Goal: Transaction & Acquisition: Purchase product/service

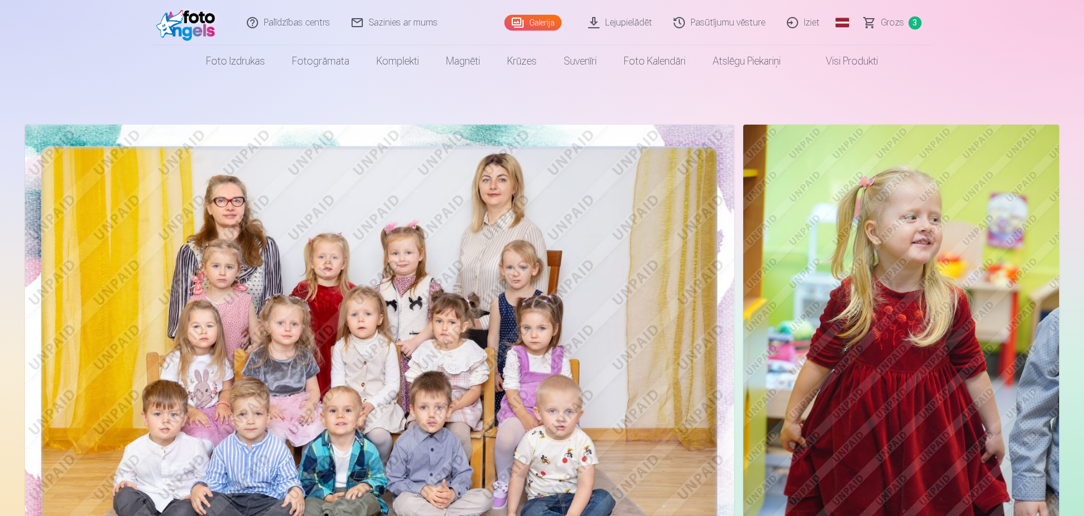
click at [910, 22] on span "3" at bounding box center [915, 22] width 13 height 13
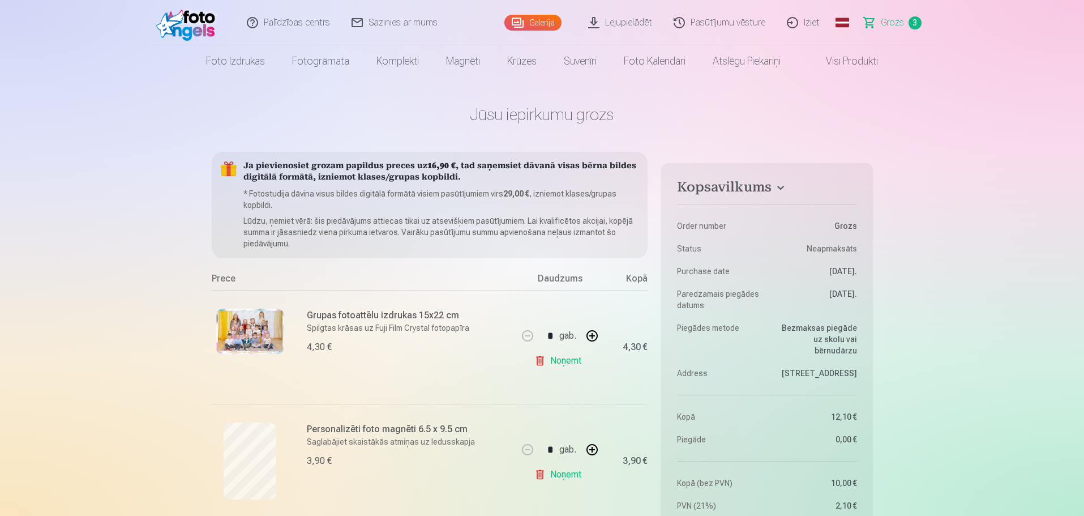
click at [869, 58] on link "Visi produkti" at bounding box center [842, 61] width 97 height 32
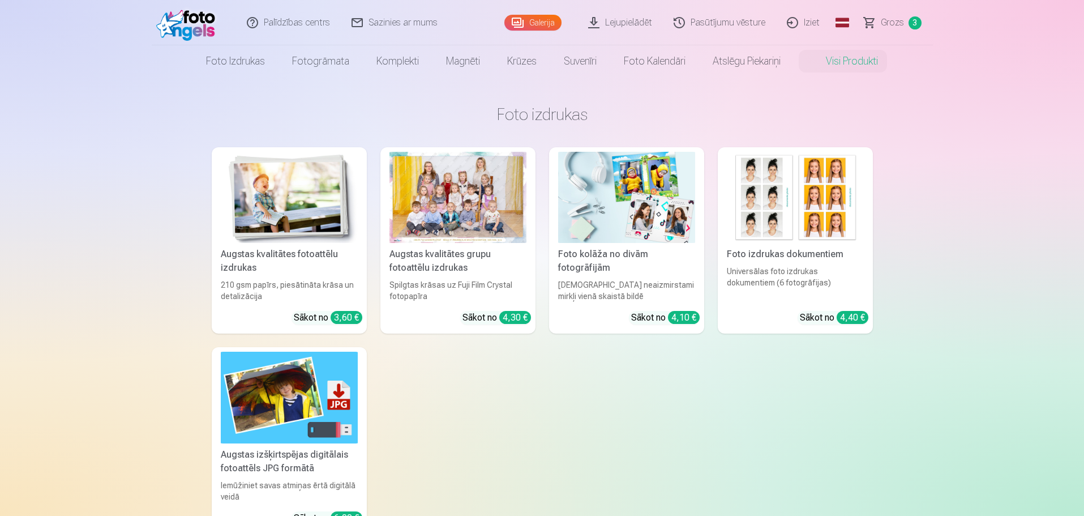
click at [204, 25] on img at bounding box center [188, 23] width 65 height 36
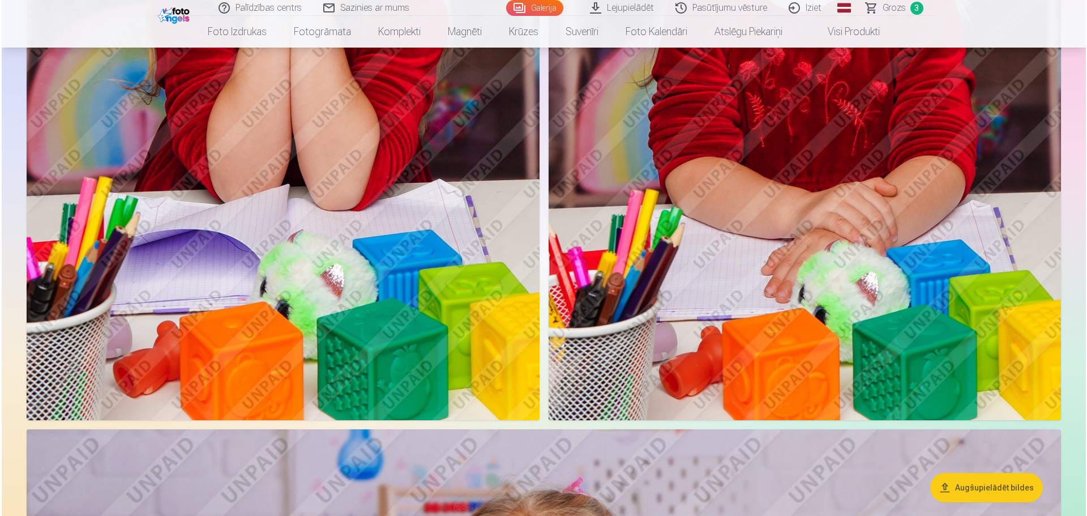
scroll to position [4868, 0]
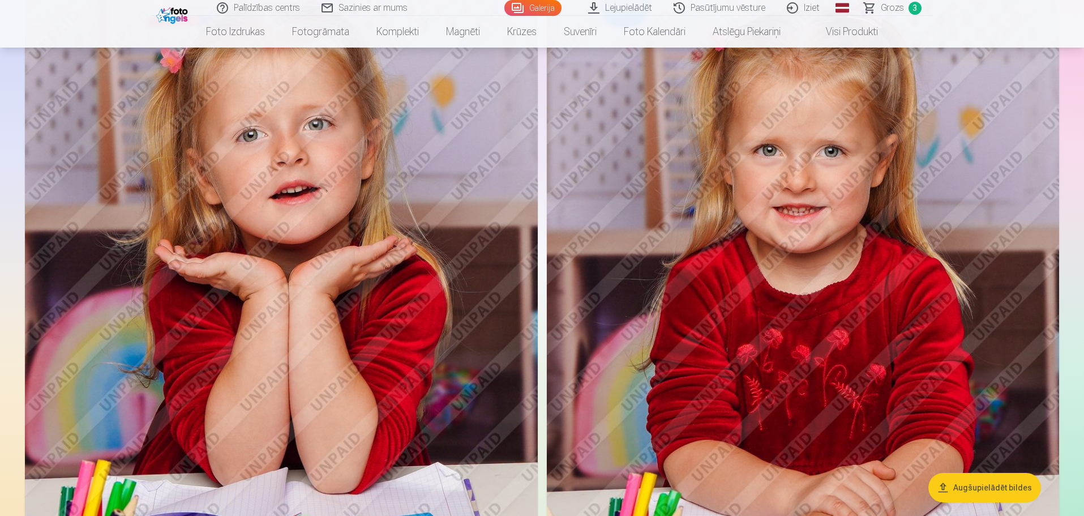
click at [246, 265] on img at bounding box center [281, 318] width 513 height 769
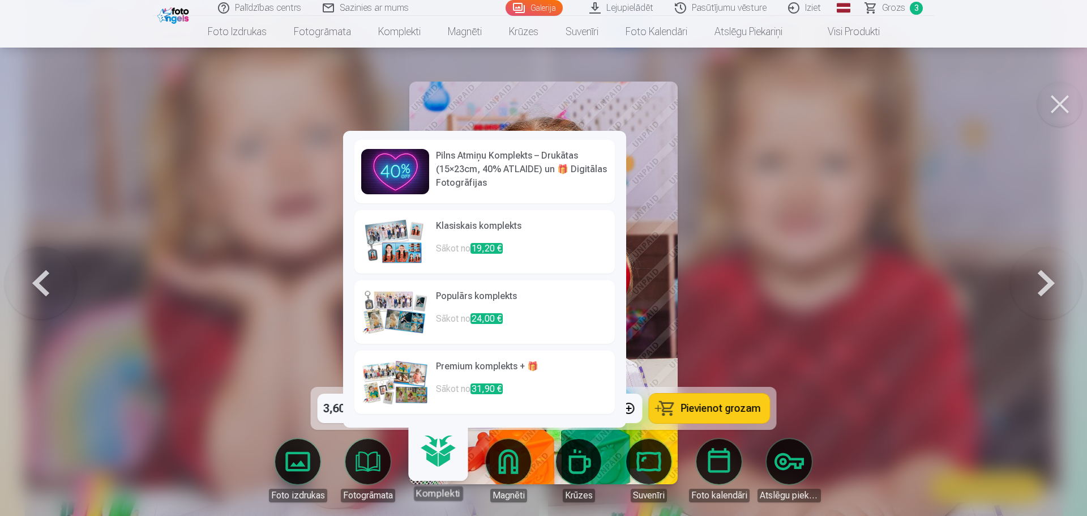
click at [509, 460] on link "Magnēti" at bounding box center [508, 470] width 63 height 63
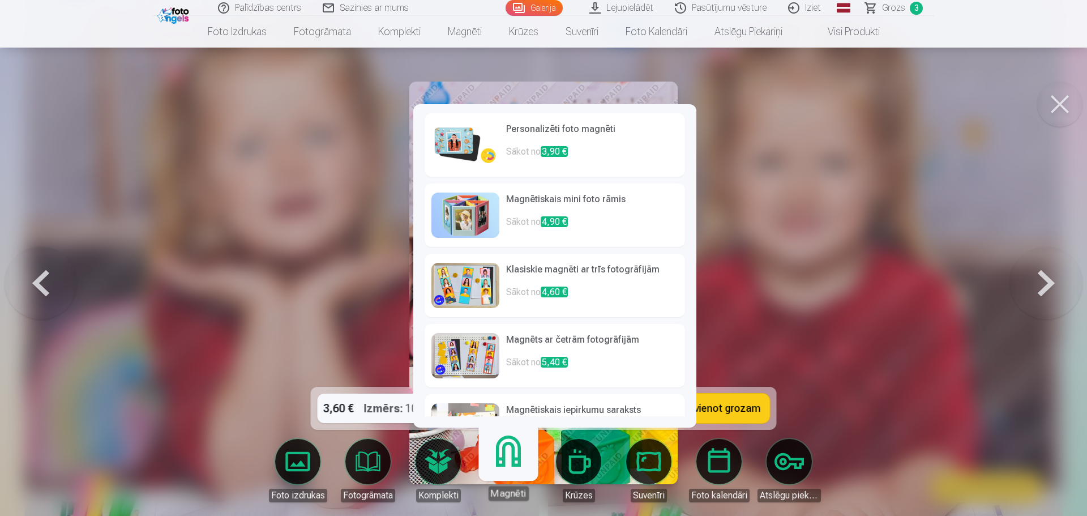
click at [577, 287] on p "Sākot no 4,60 €" at bounding box center [592, 296] width 172 height 23
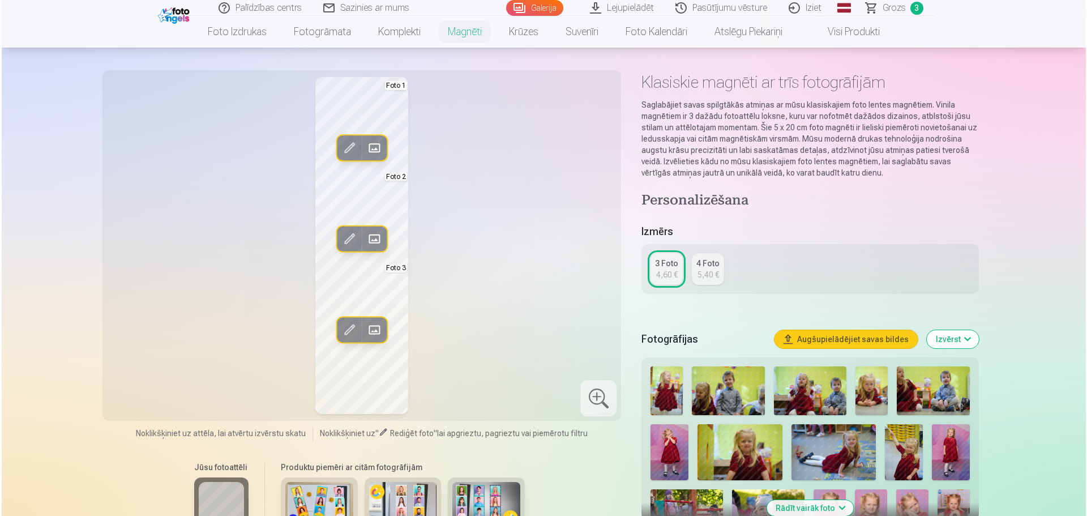
scroll to position [113, 0]
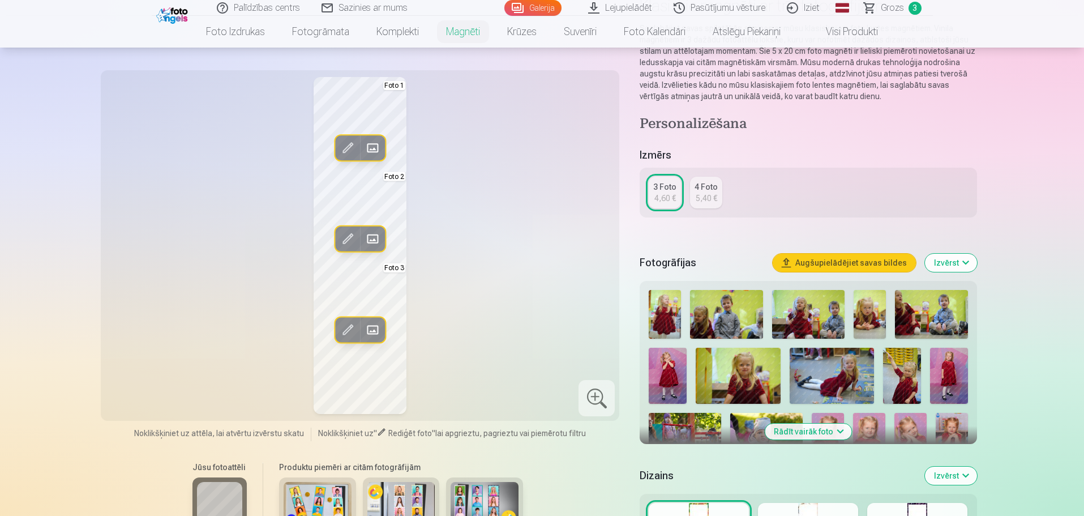
click at [346, 150] on span at bounding box center [348, 148] width 18 height 18
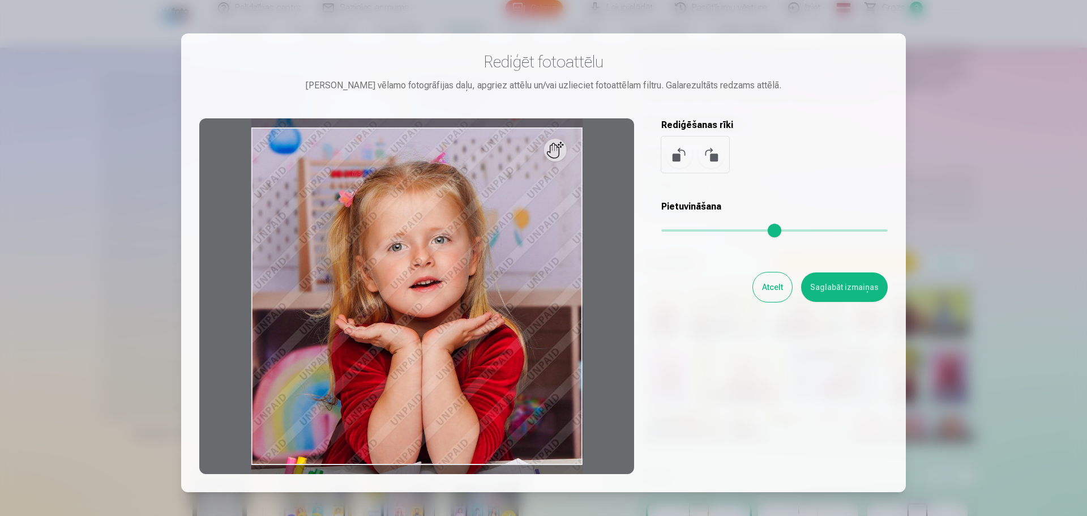
click at [761, 294] on button "Atcelt" at bounding box center [772, 286] width 39 height 29
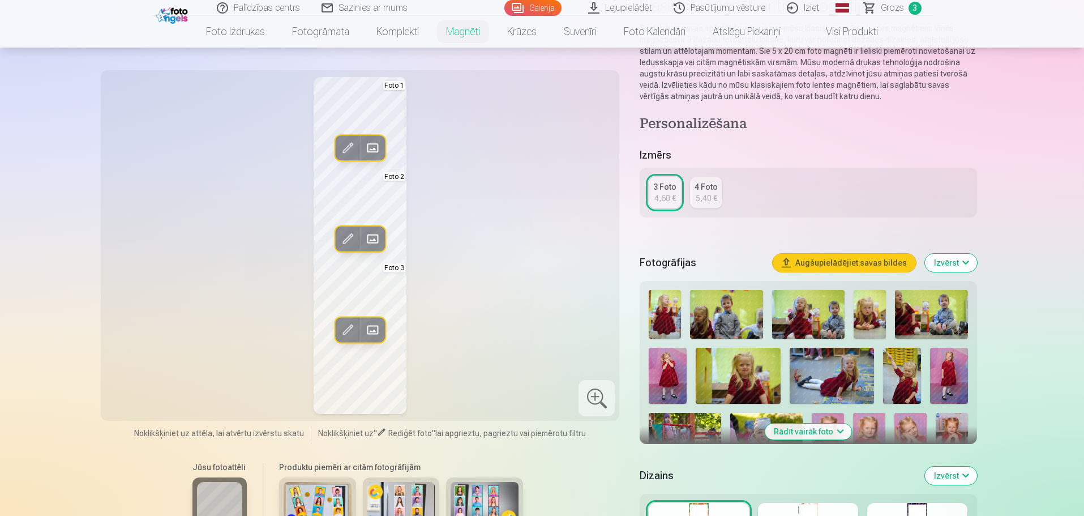
click at [378, 142] on span at bounding box center [372, 148] width 18 height 18
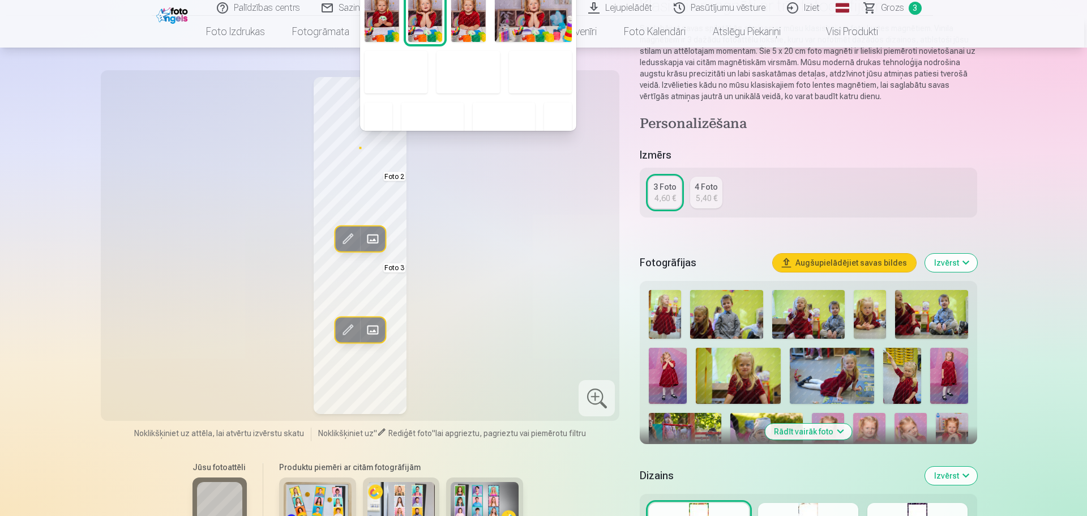
scroll to position [226, 0]
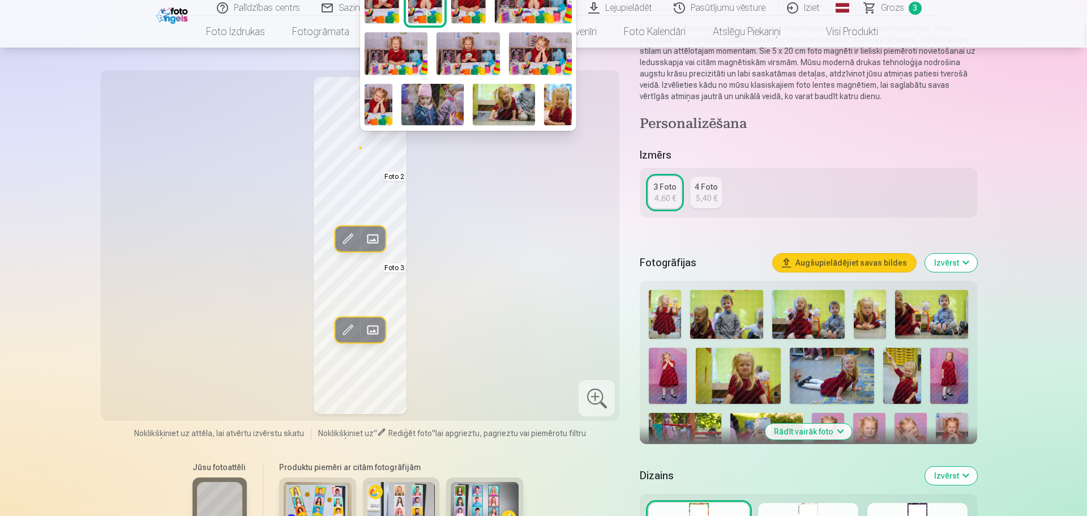
click at [372, 91] on img at bounding box center [379, 104] width 28 height 41
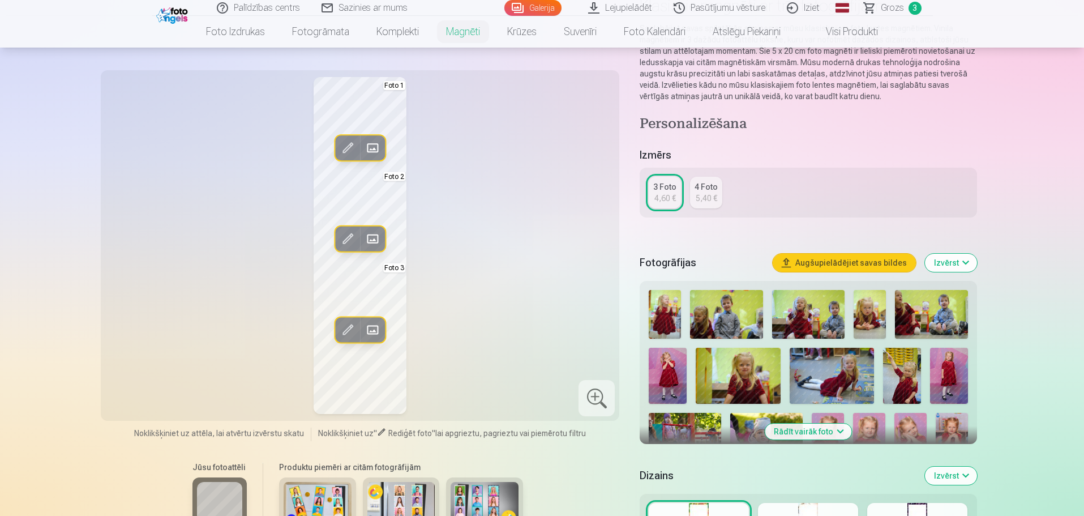
click at [349, 237] on span at bounding box center [348, 239] width 18 height 18
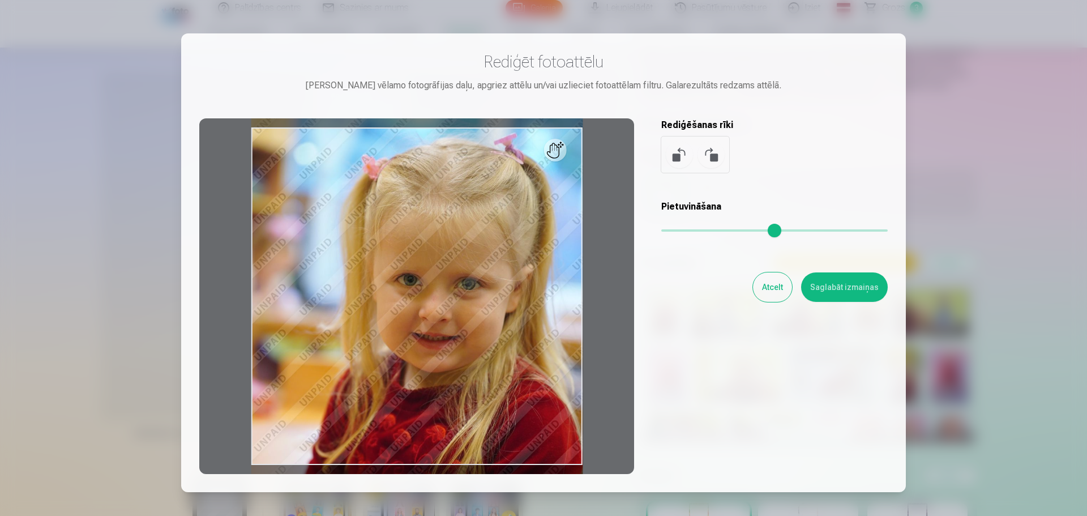
click at [773, 294] on button "Atcelt" at bounding box center [772, 286] width 39 height 29
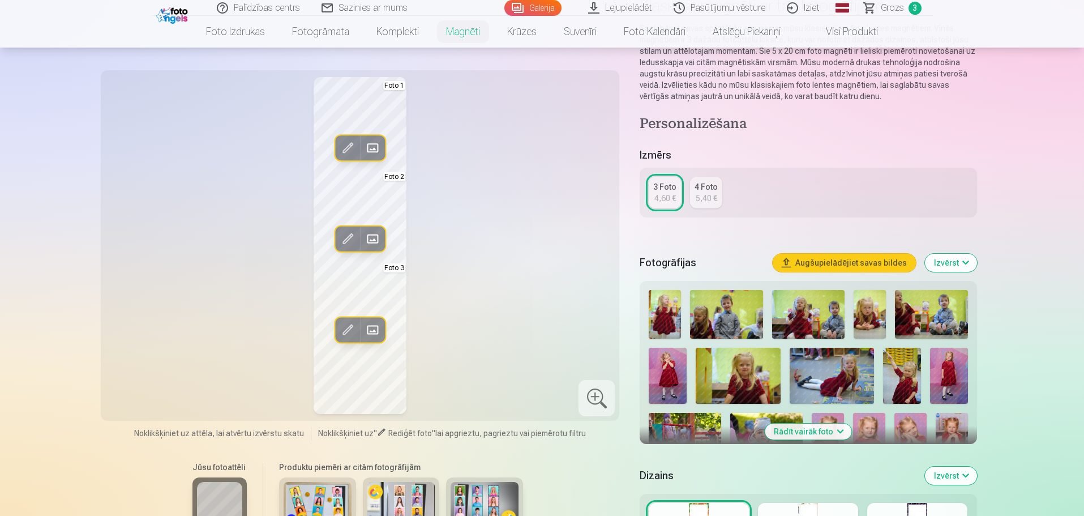
click at [348, 235] on span at bounding box center [348, 239] width 18 height 18
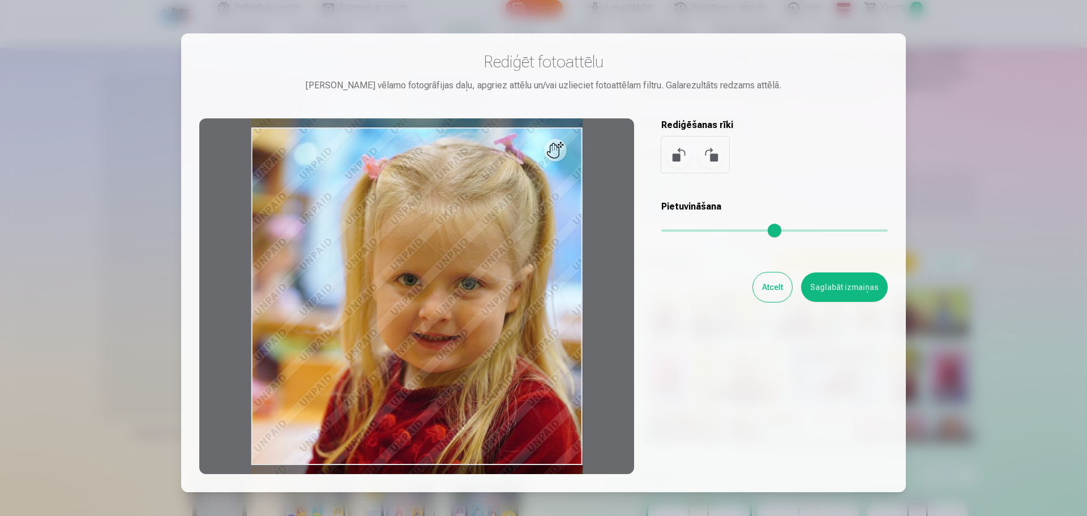
click at [774, 291] on button "Atcelt" at bounding box center [772, 286] width 39 height 29
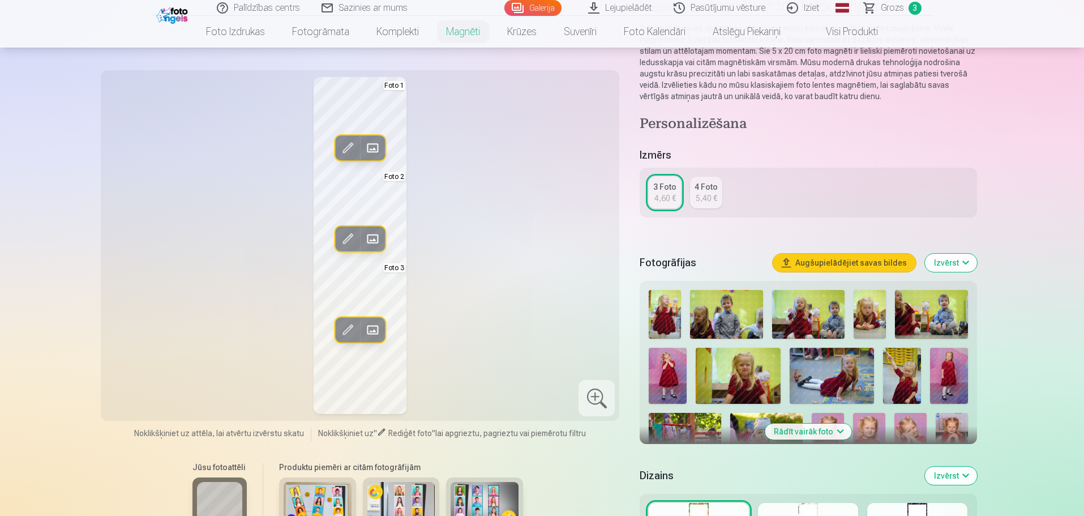
click at [377, 240] on span at bounding box center [372, 239] width 18 height 18
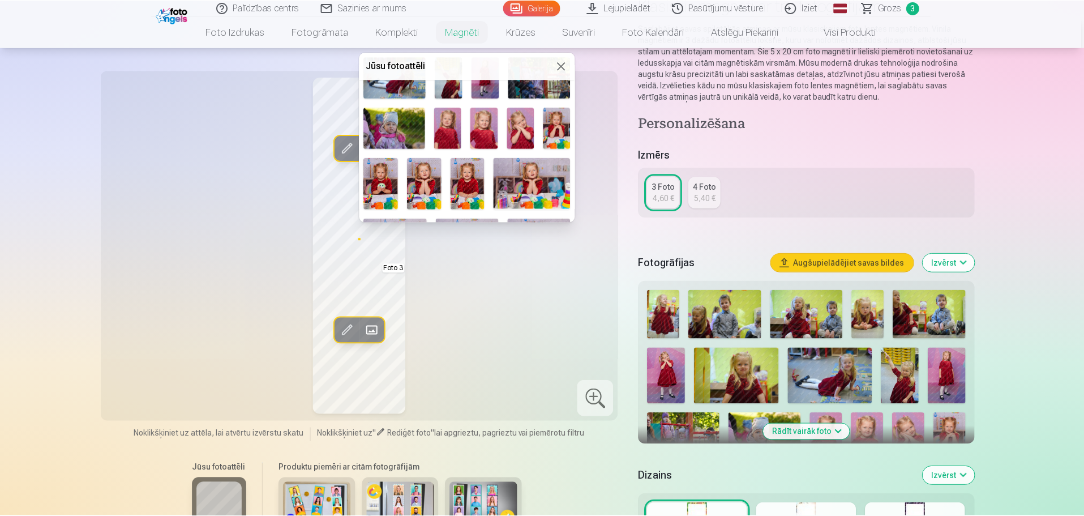
scroll to position [113, 0]
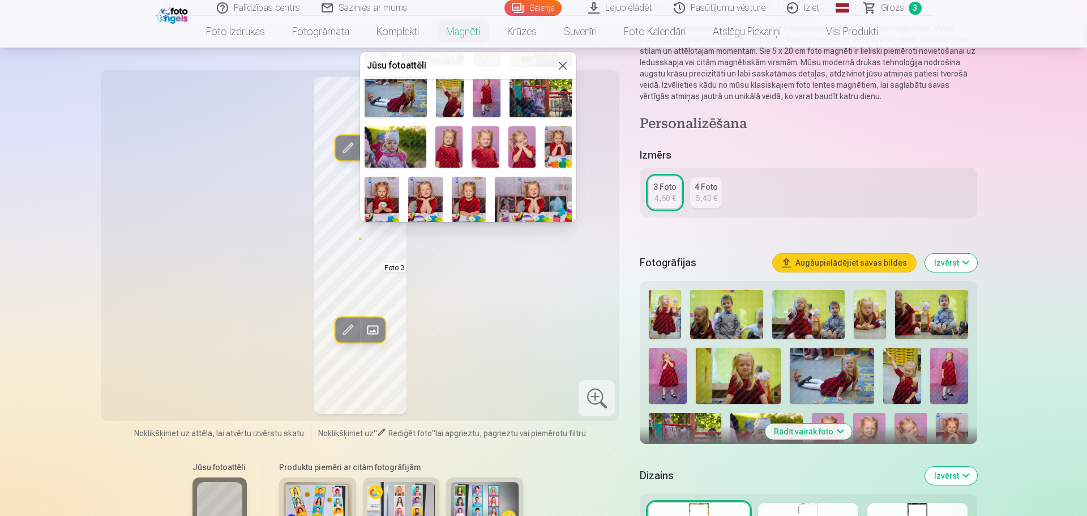
click at [430, 193] on img at bounding box center [425, 203] width 35 height 52
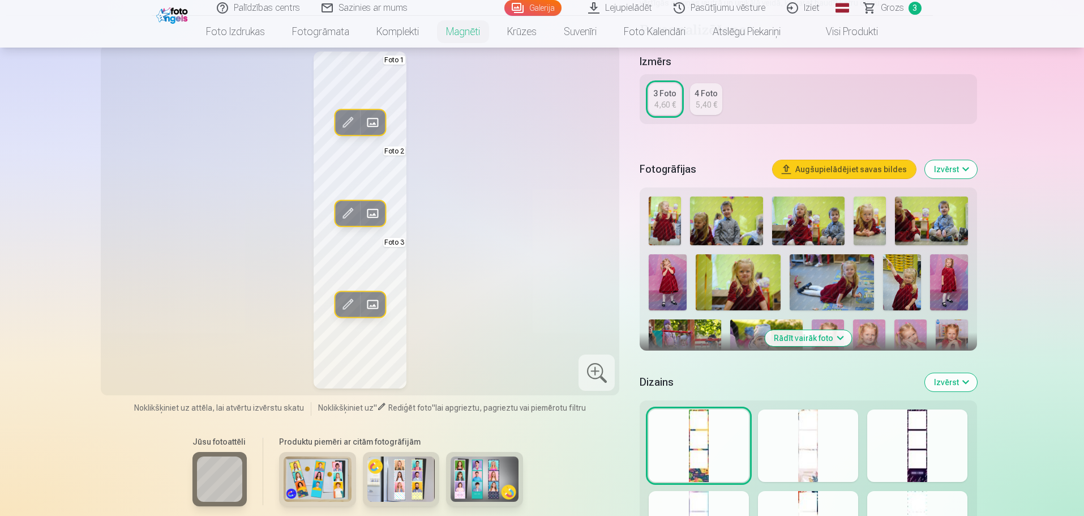
scroll to position [226, 0]
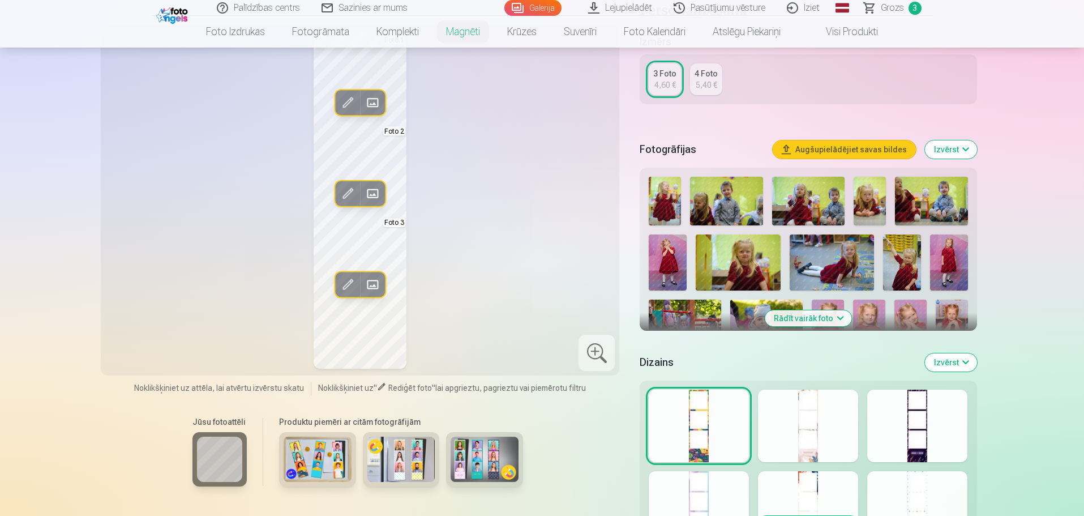
click at [807, 419] on div at bounding box center [808, 425] width 100 height 72
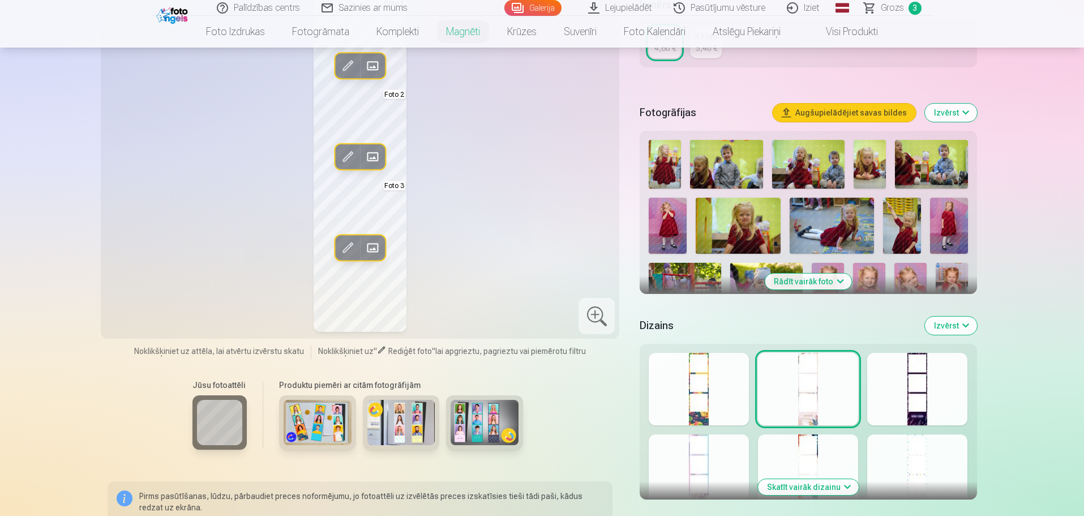
scroll to position [283, 0]
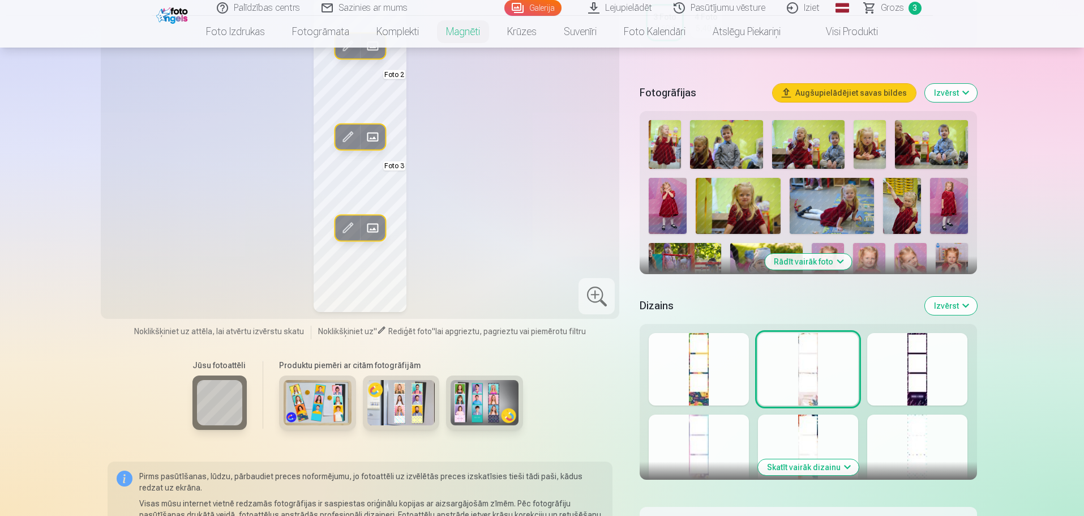
click at [728, 434] on div at bounding box center [699, 450] width 100 height 72
click at [786, 379] on div at bounding box center [808, 369] width 100 height 72
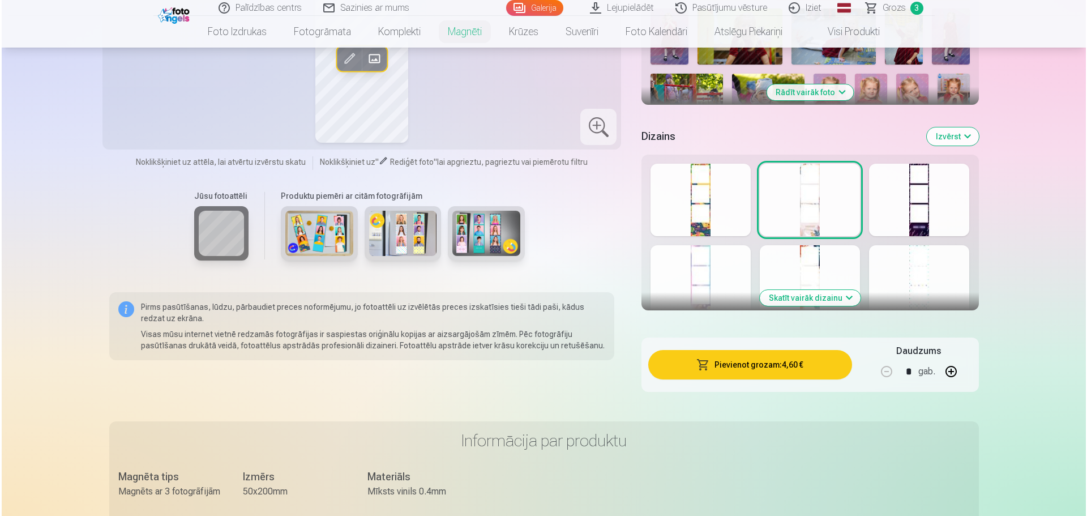
scroll to position [453, 0]
click at [766, 371] on button "Pievienot grozam : 4,60 €" at bounding box center [747, 363] width 203 height 29
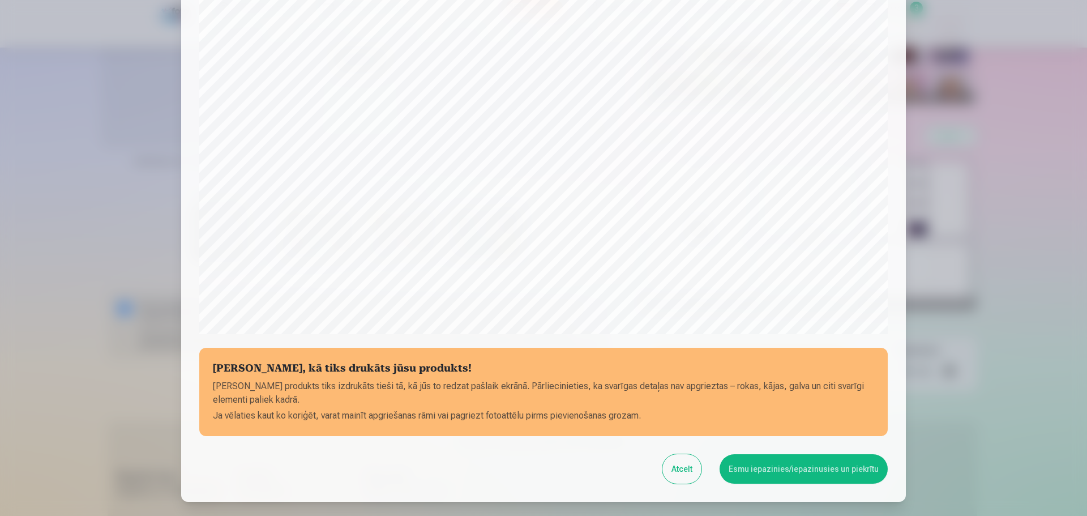
scroll to position [243, 0]
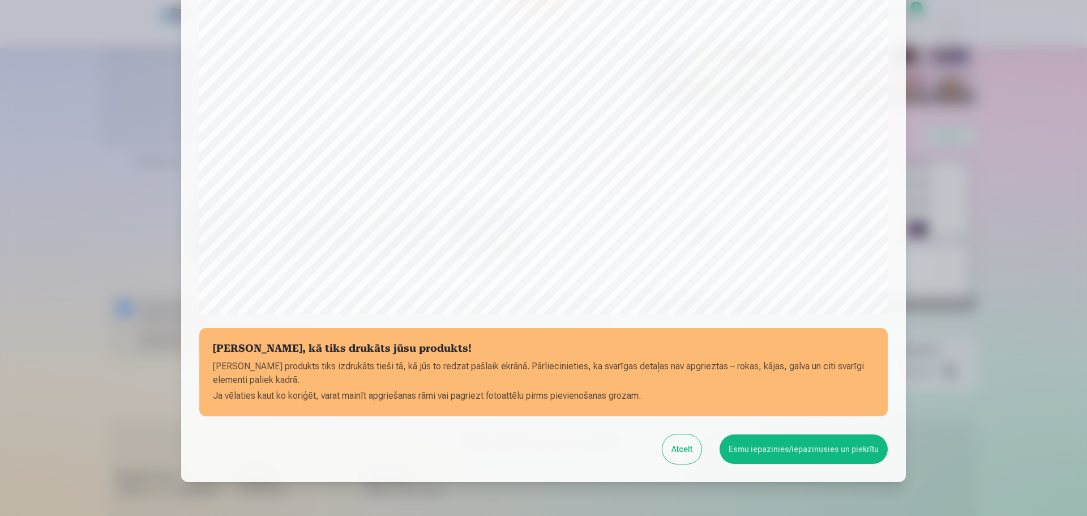
click at [778, 448] on button "Esmu iepazinies/iepazinusies un piekrītu" at bounding box center [803, 448] width 168 height 29
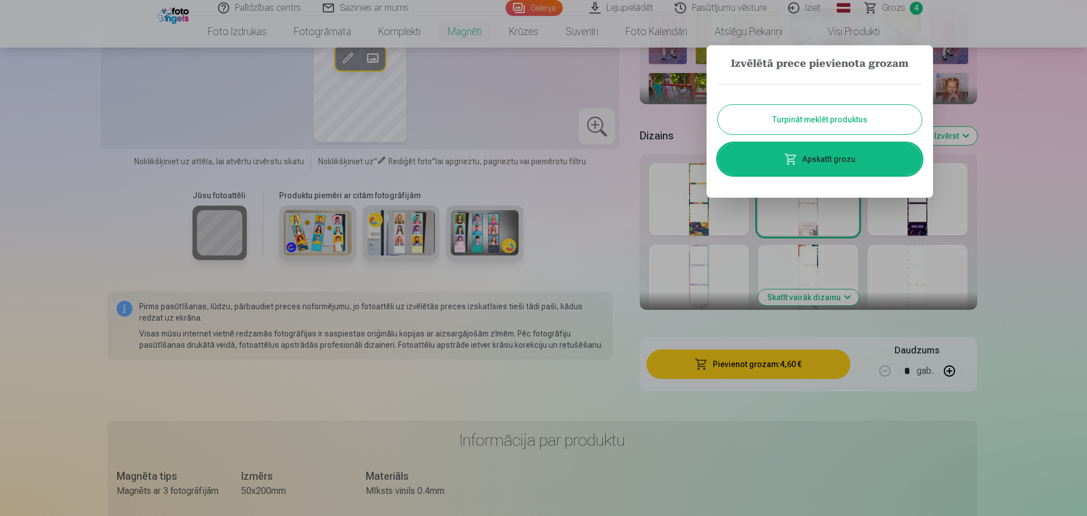
click at [826, 163] on link "Apskatīt grozu" at bounding box center [820, 159] width 204 height 32
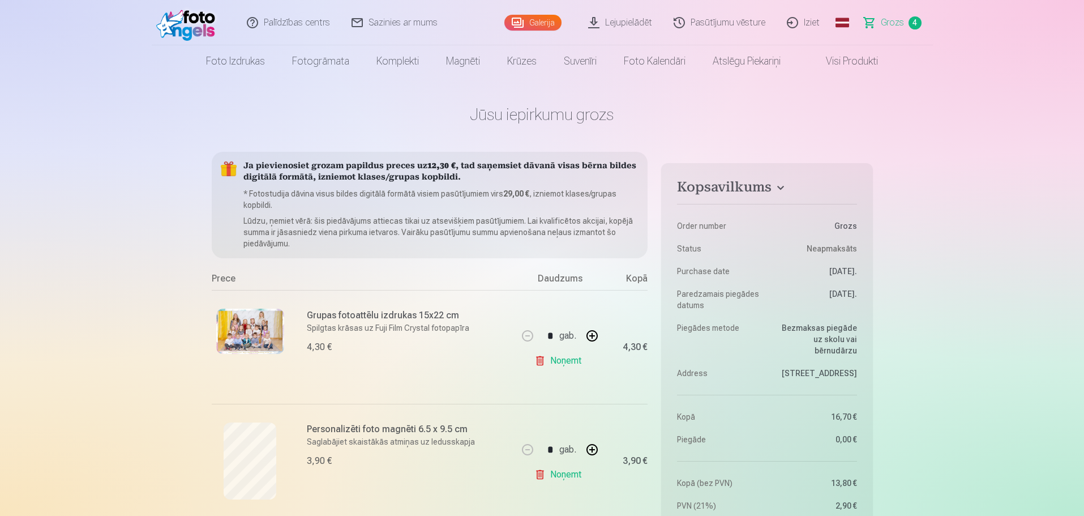
click at [823, 65] on link "Visi produkti" at bounding box center [842, 61] width 97 height 32
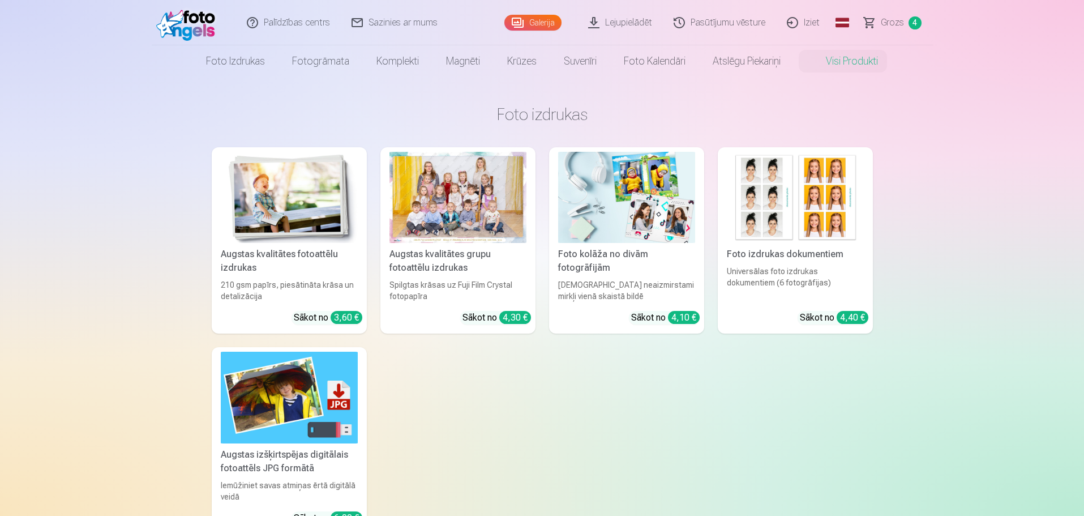
click at [200, 26] on img at bounding box center [188, 23] width 65 height 36
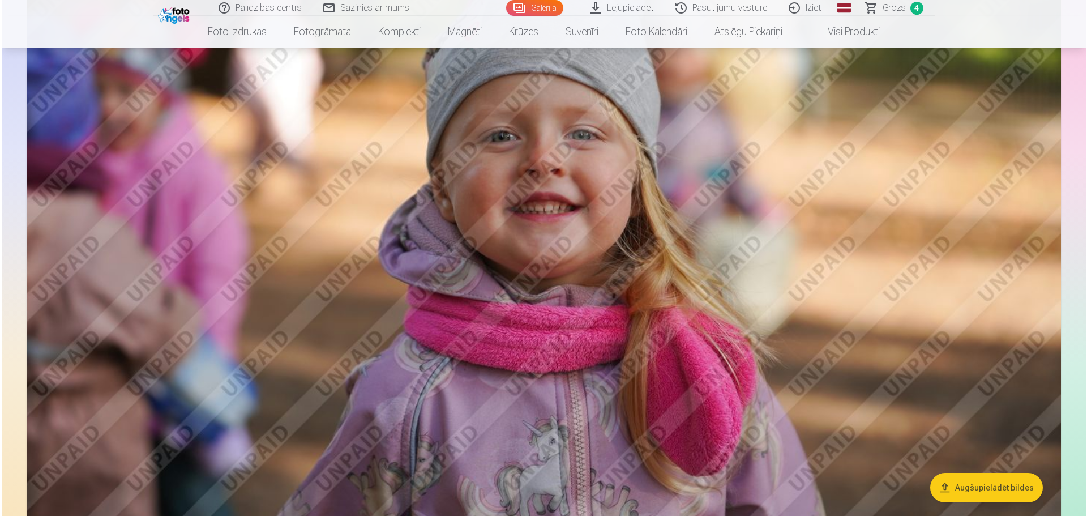
scroll to position [10925, 0]
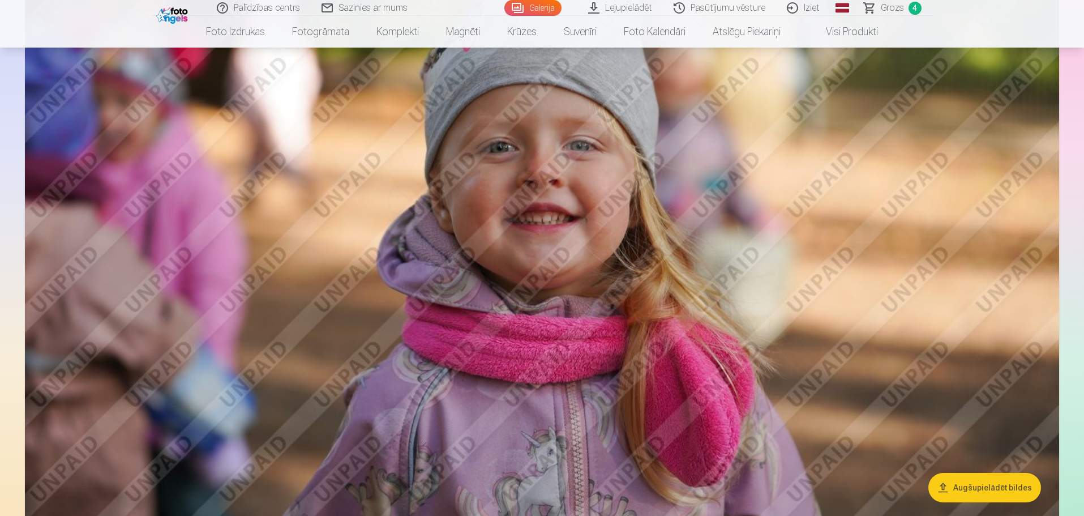
click at [535, 342] on img at bounding box center [542, 204] width 1034 height 689
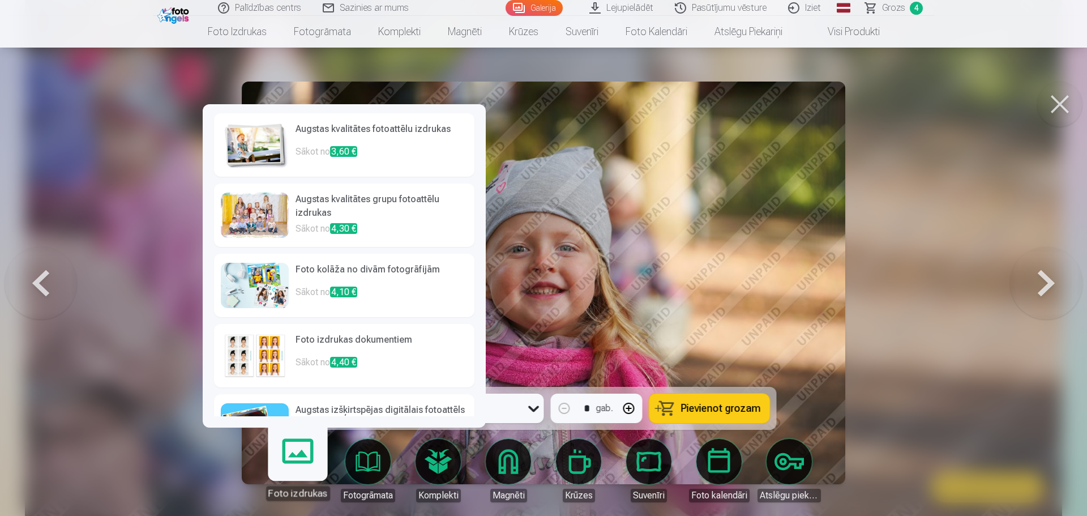
click at [314, 462] on link "Foto izdrukas" at bounding box center [298, 466] width 70 height 70
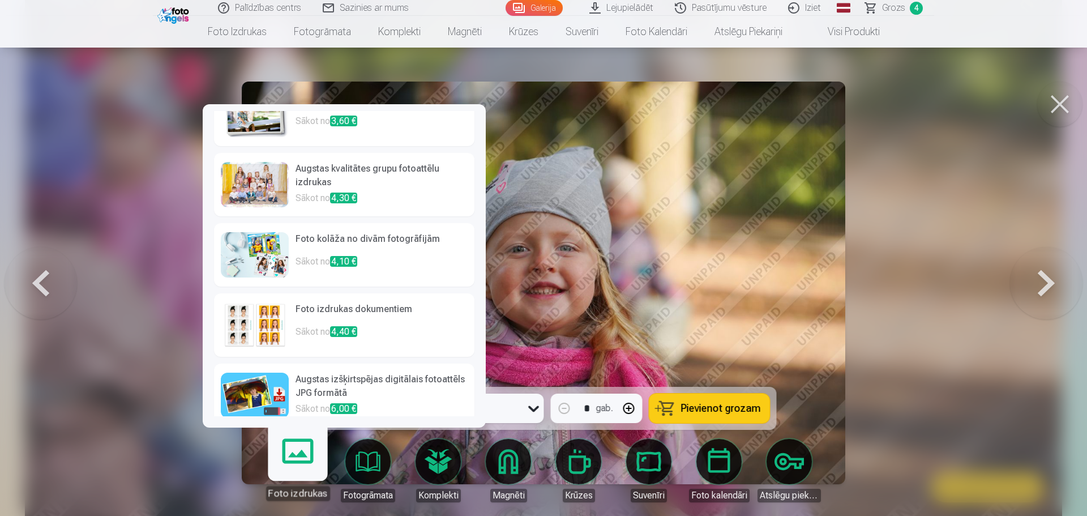
scroll to position [44, 0]
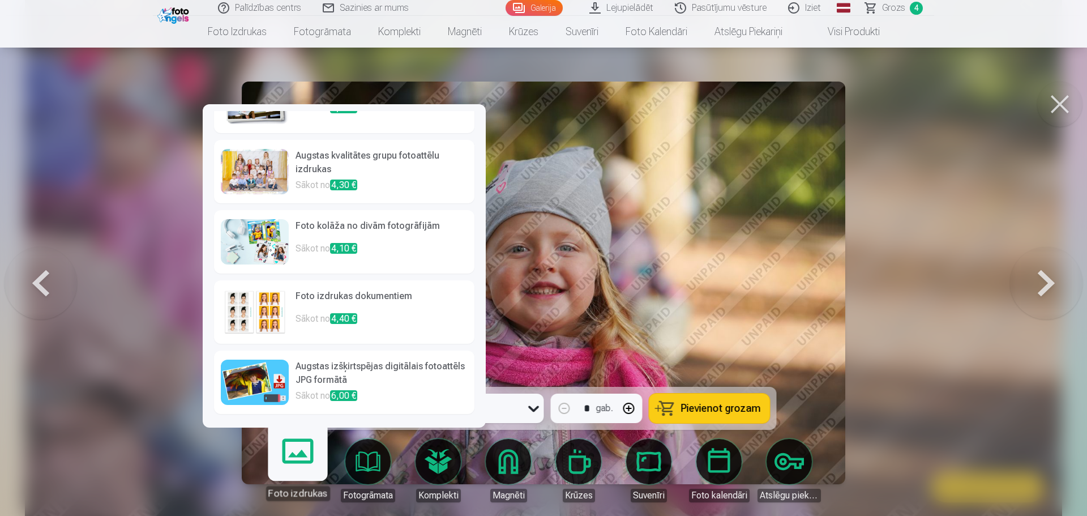
click at [388, 232] on h6 "Foto kolāža no divām fotogrāfijām" at bounding box center [381, 230] width 172 height 23
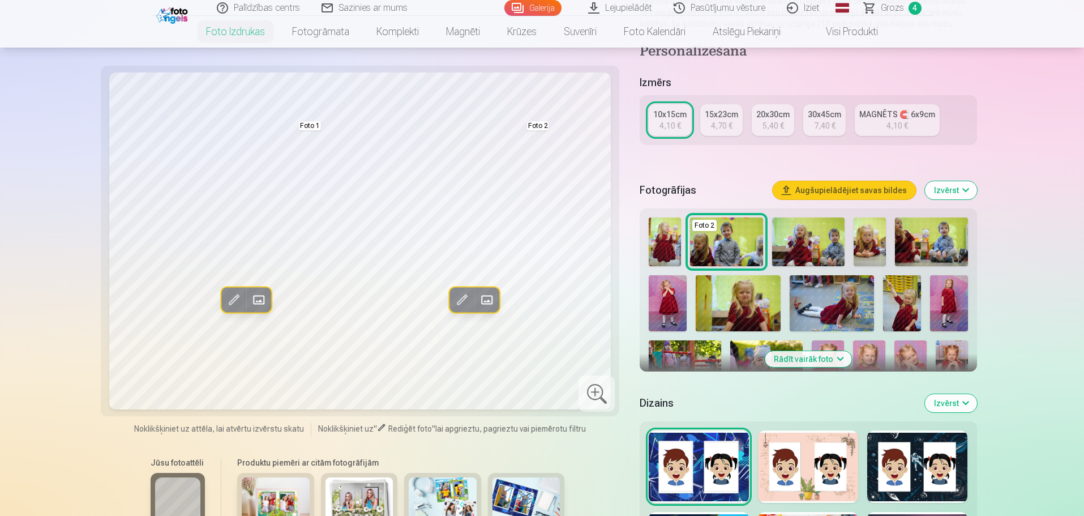
scroll to position [226, 0]
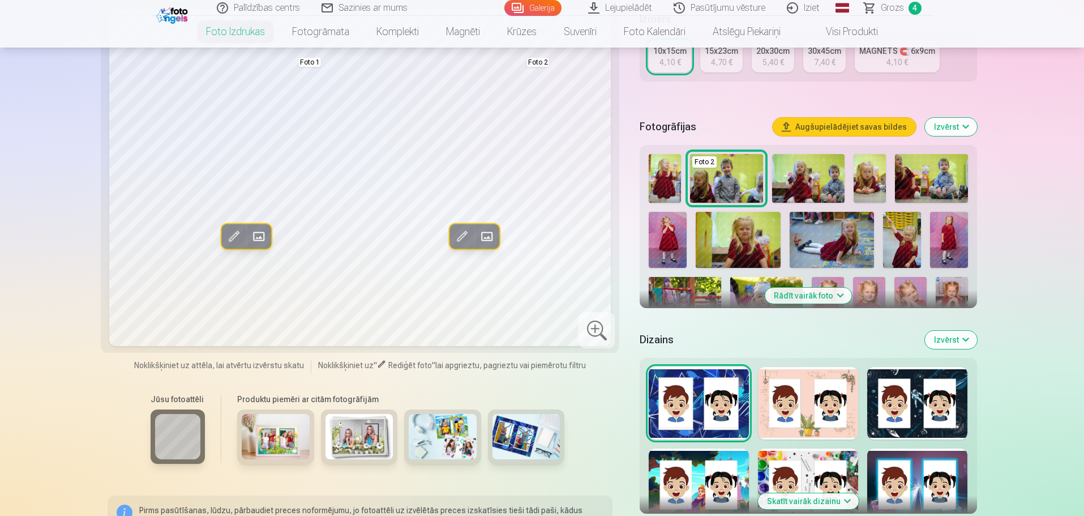
click at [846, 293] on button "Rādīt vairāk foto" at bounding box center [808, 296] width 87 height 16
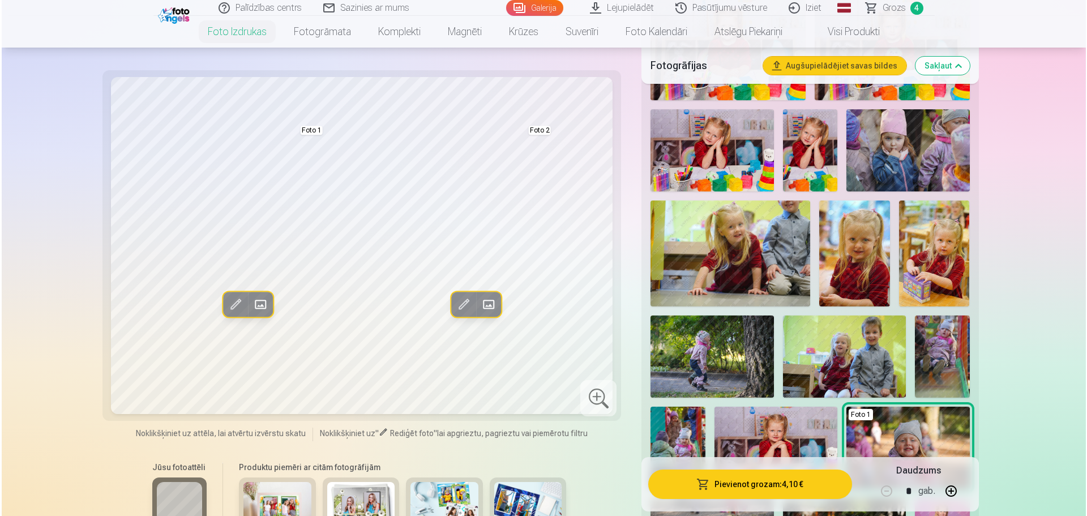
scroll to position [1076, 0]
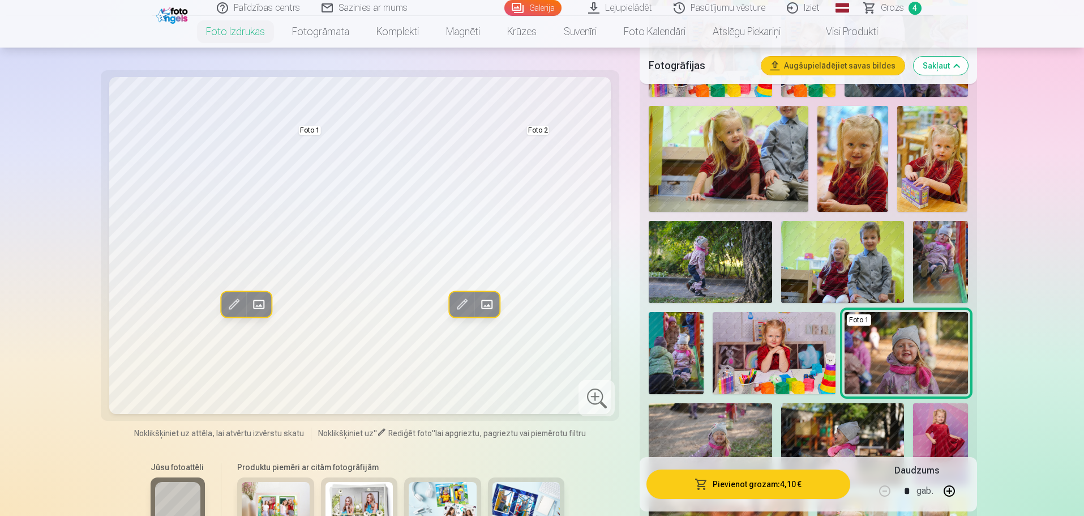
click at [856, 195] on img at bounding box center [852, 159] width 71 height 106
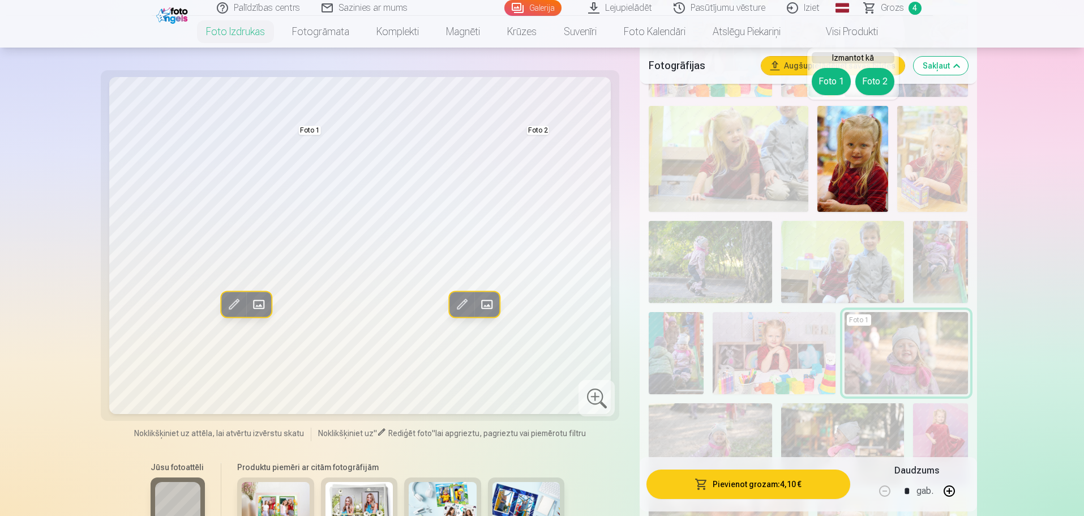
click at [493, 306] on span at bounding box center [486, 304] width 18 height 18
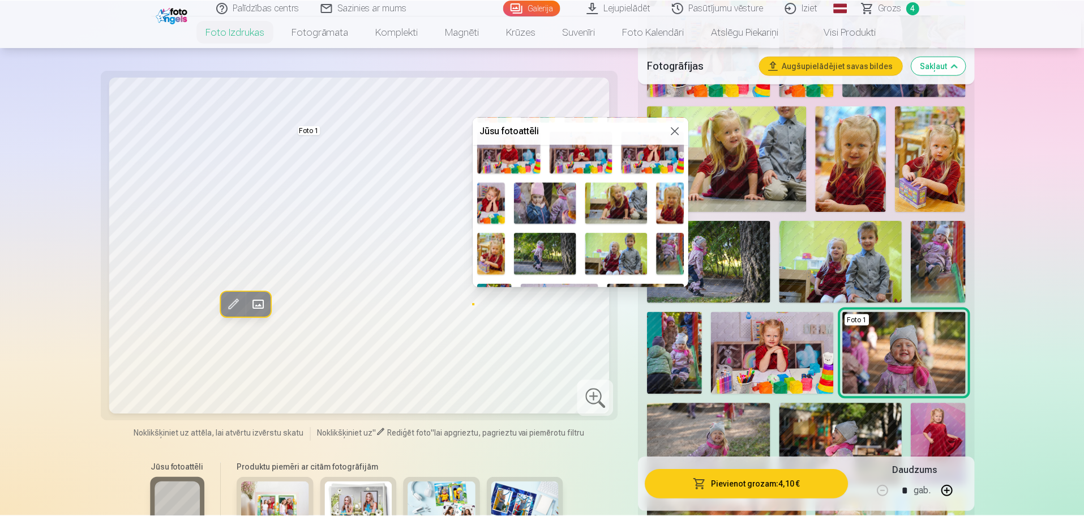
scroll to position [265, 0]
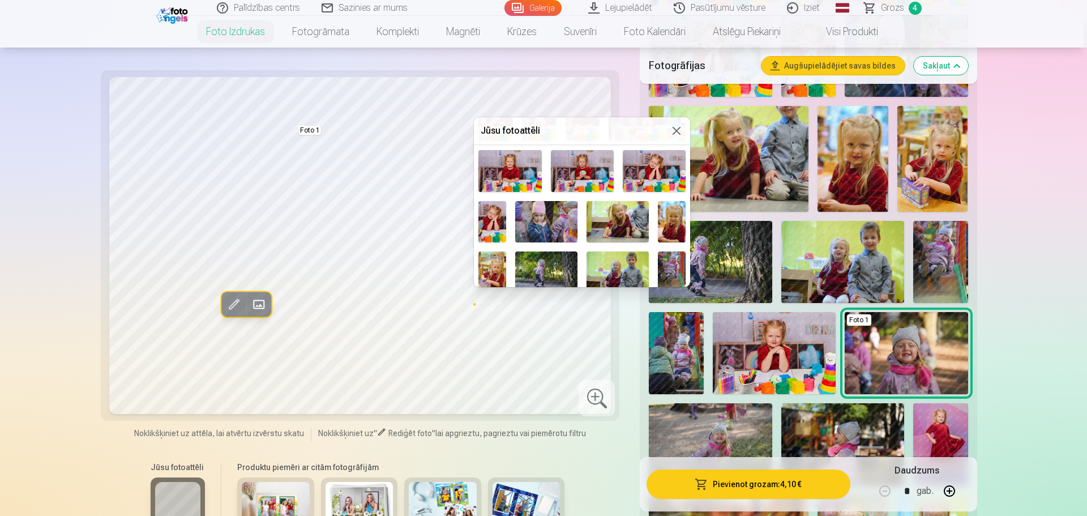
click at [670, 212] on img at bounding box center [672, 221] width 28 height 41
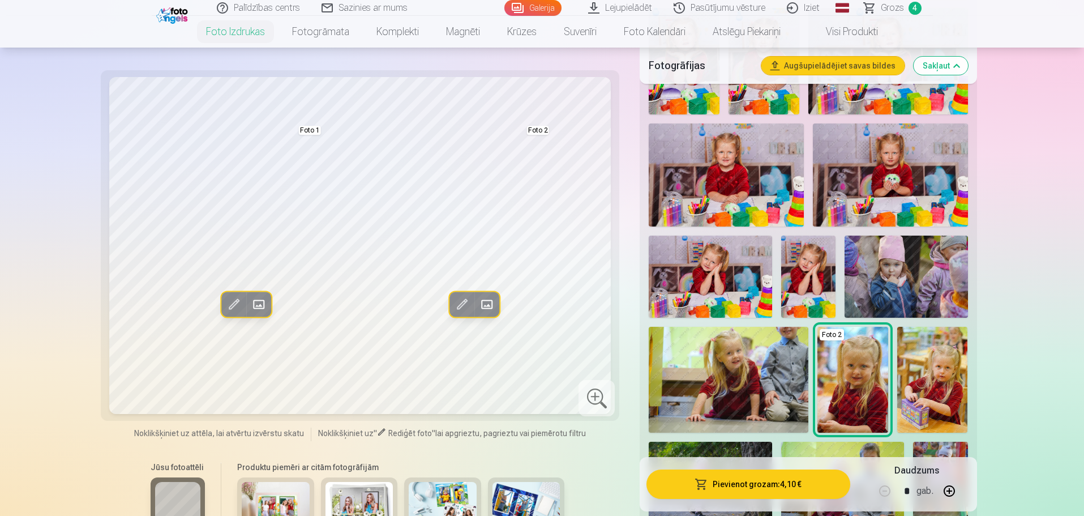
scroll to position [736, 0]
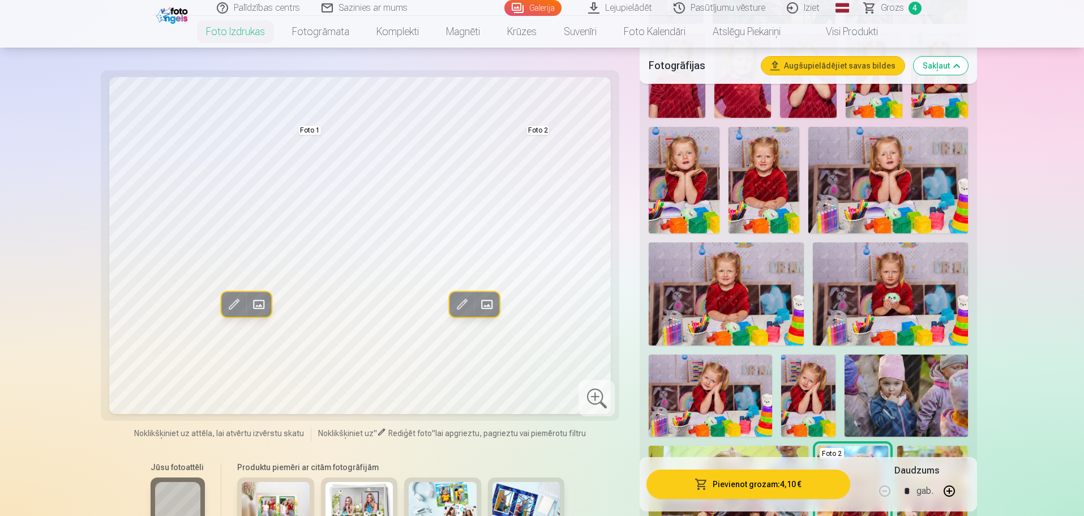
click at [887, 5] on span "Grozs" at bounding box center [892, 8] width 23 height 14
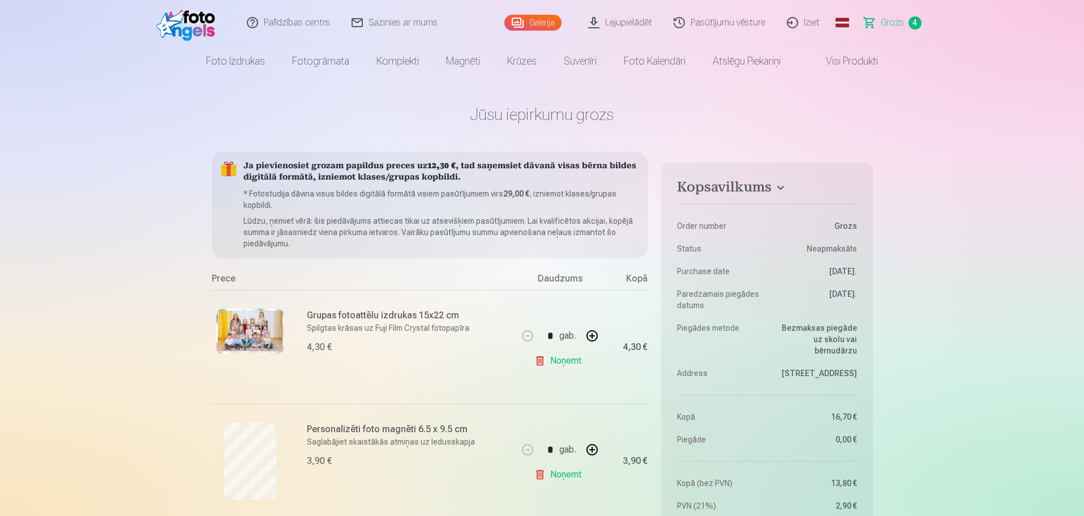
click at [201, 29] on img at bounding box center [188, 23] width 65 height 36
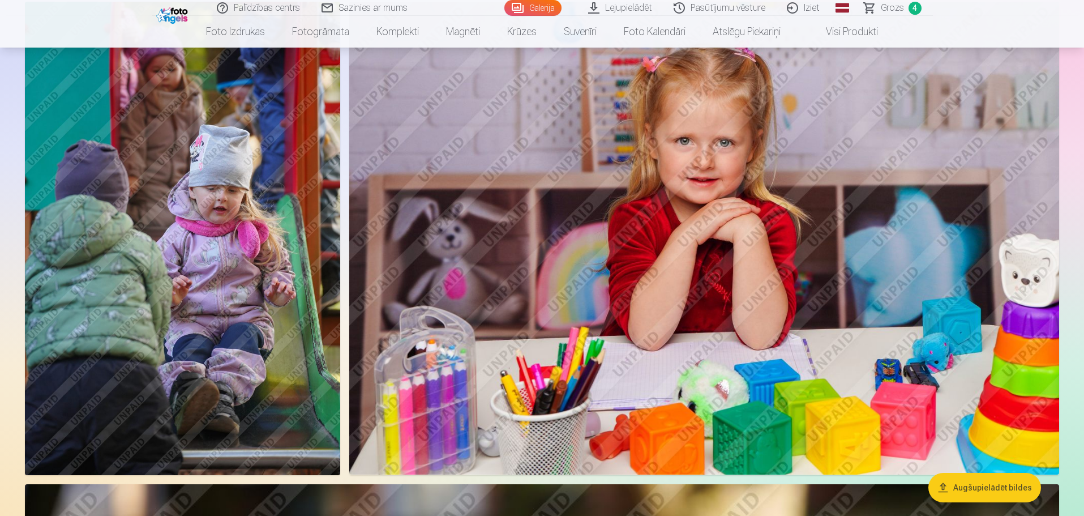
scroll to position [10303, 0]
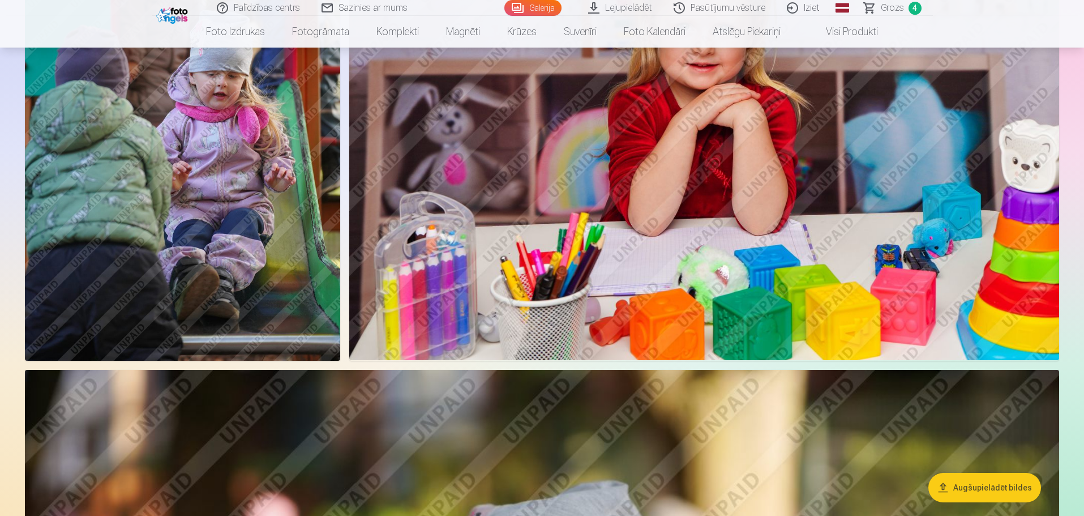
click at [698, 255] on img at bounding box center [704, 123] width 710 height 473
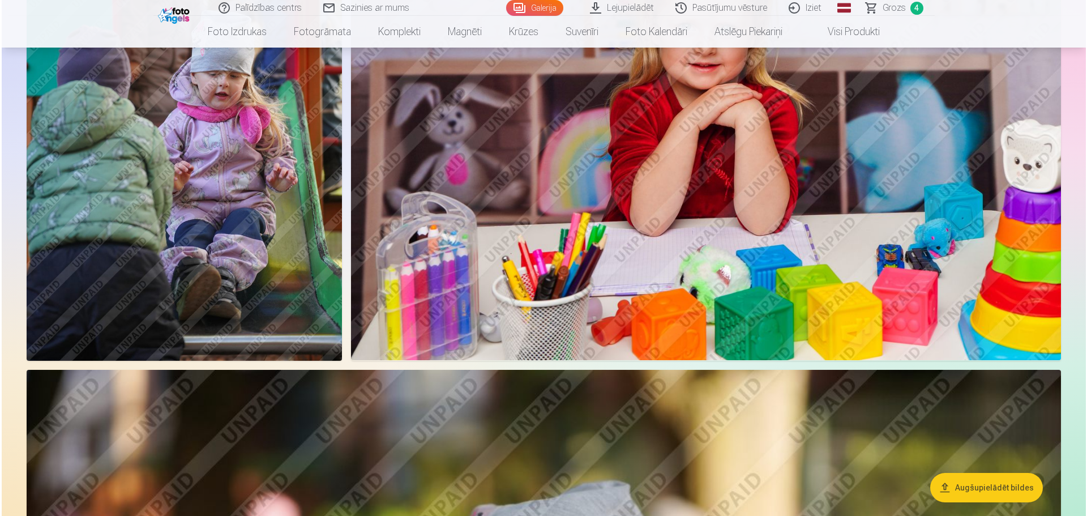
scroll to position [10444, 0]
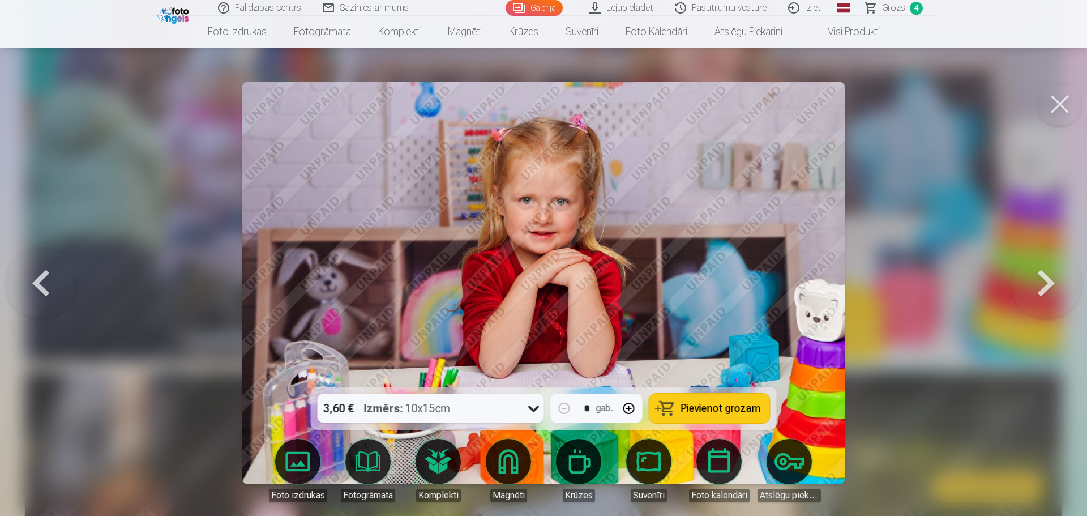
click at [312, 474] on link "Foto izdrukas" at bounding box center [297, 470] width 63 height 63
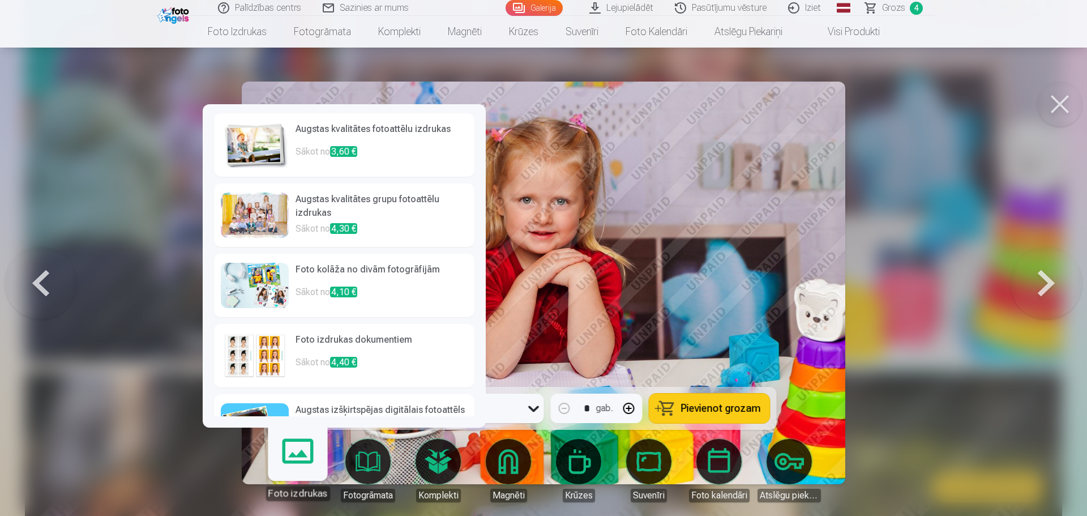
click at [346, 160] on p "Sākot no 3,60 €" at bounding box center [381, 156] width 172 height 23
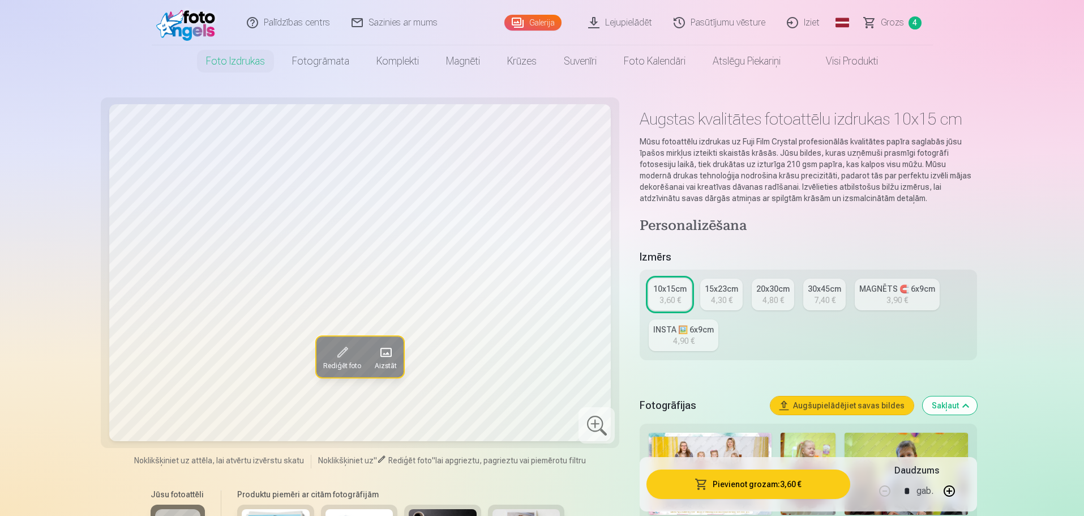
click at [895, 23] on span "Grozs" at bounding box center [892, 23] width 23 height 14
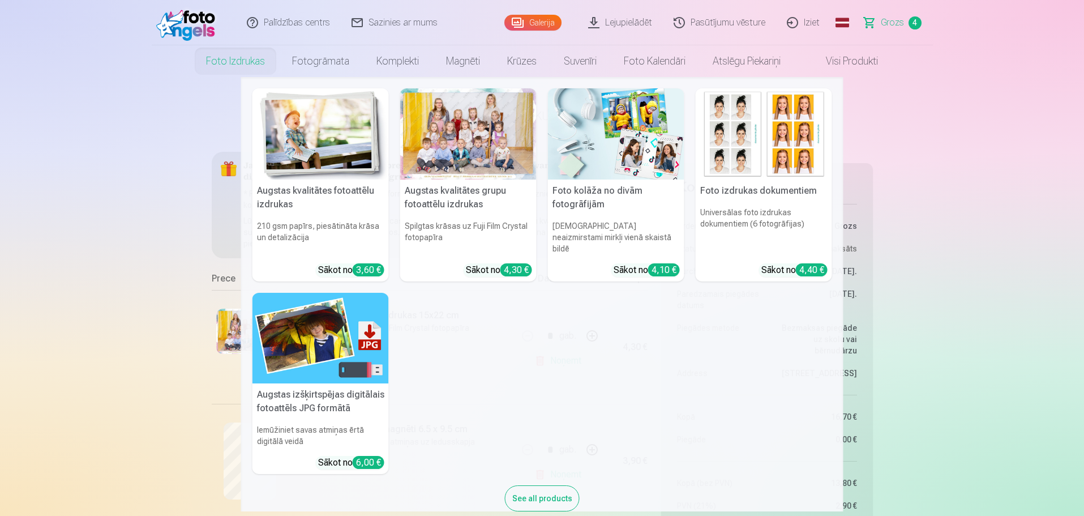
click at [188, 28] on img at bounding box center [188, 23] width 65 height 36
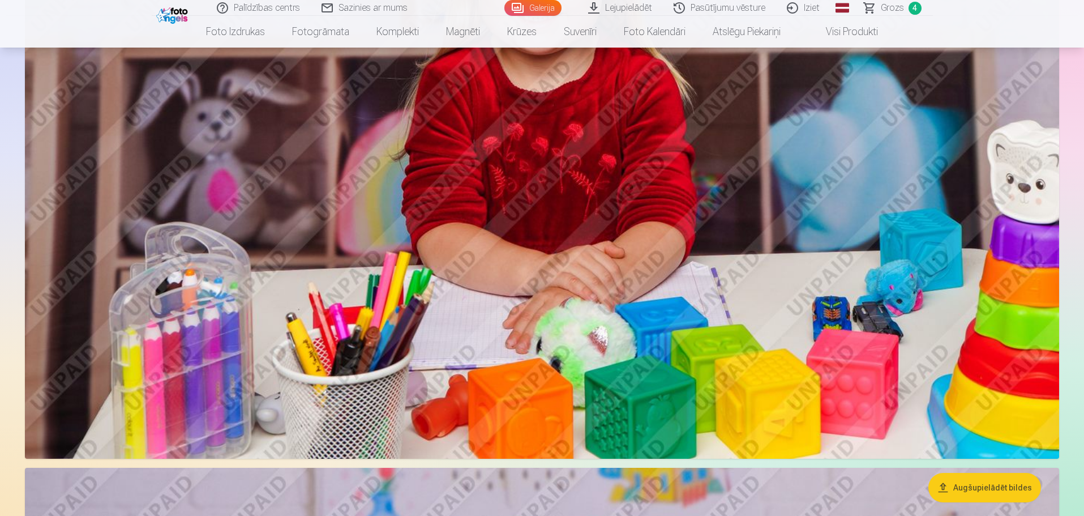
scroll to position [6227, 0]
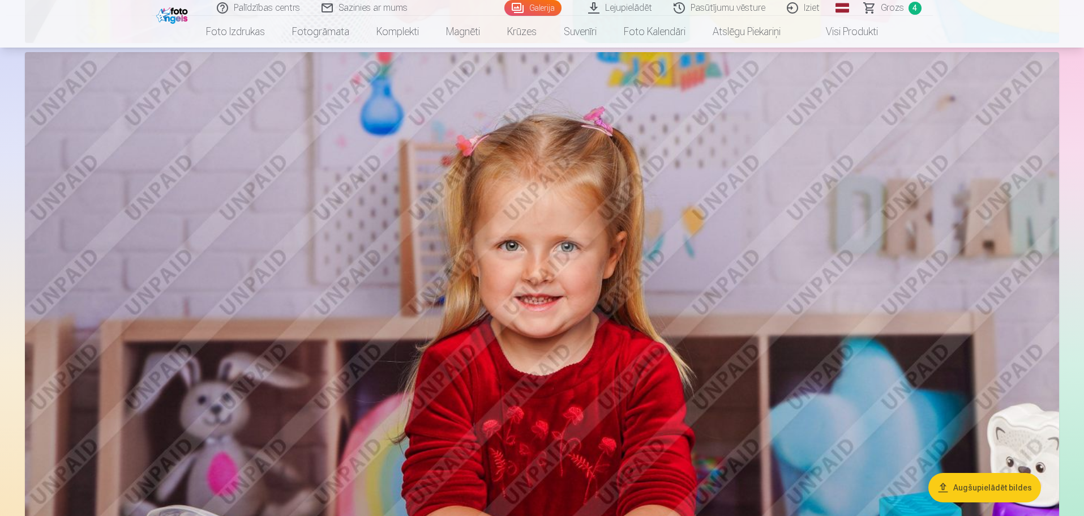
click at [610, 339] on img at bounding box center [542, 396] width 1034 height 689
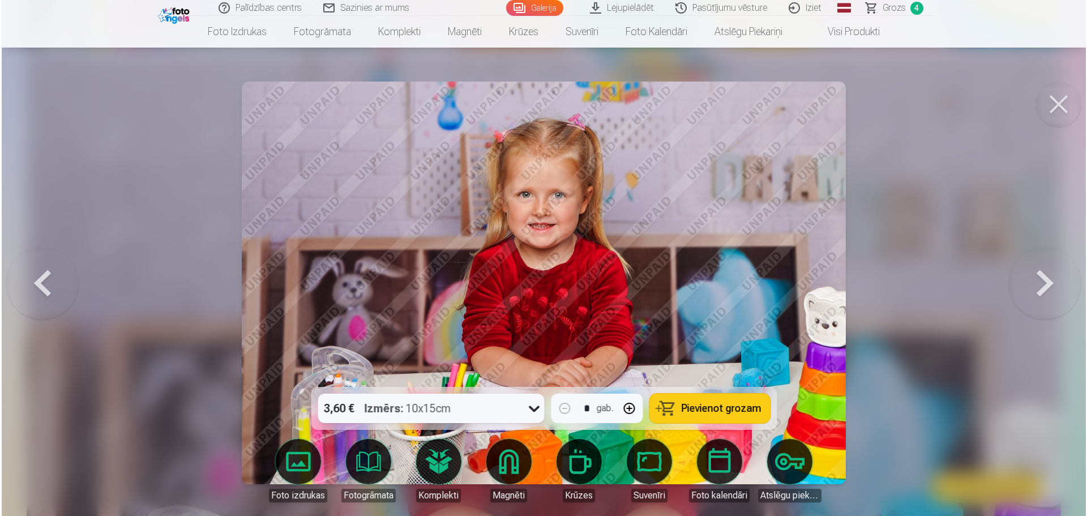
scroll to position [6242, 0]
click at [284, 469] on link "Foto izdrukas" at bounding box center [297, 470] width 63 height 63
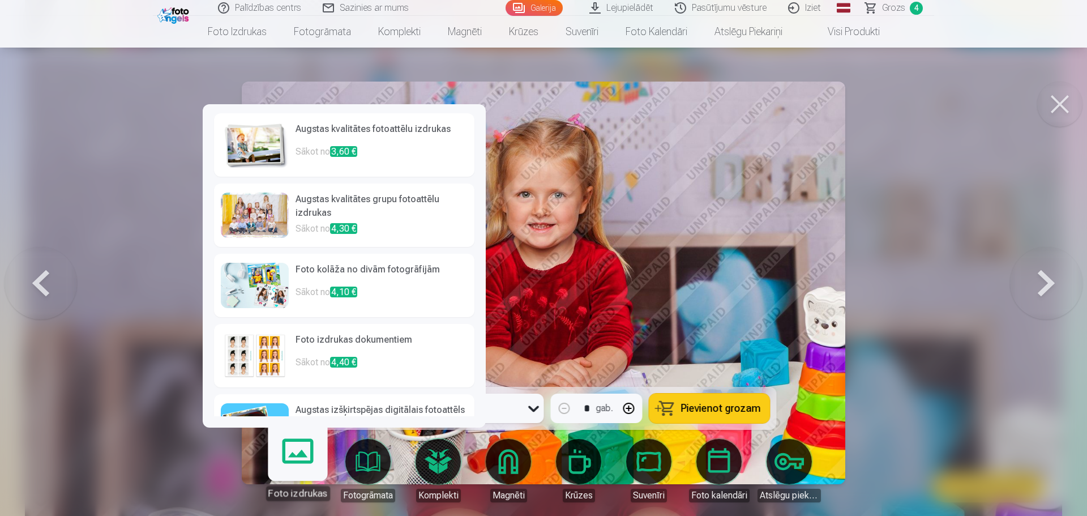
click at [331, 156] on p "Sākot no 3,60 €" at bounding box center [381, 156] width 172 height 23
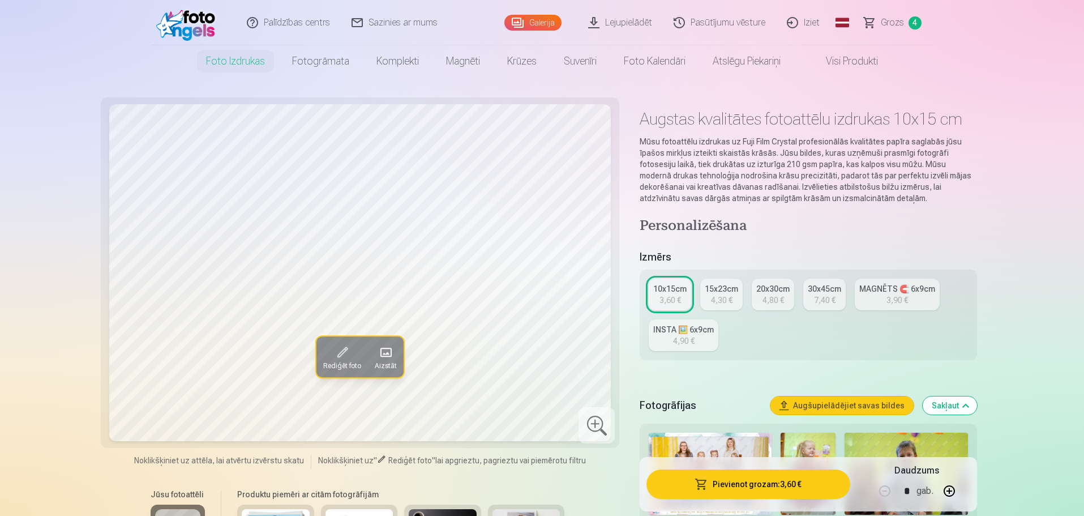
click at [183, 32] on img at bounding box center [188, 23] width 65 height 36
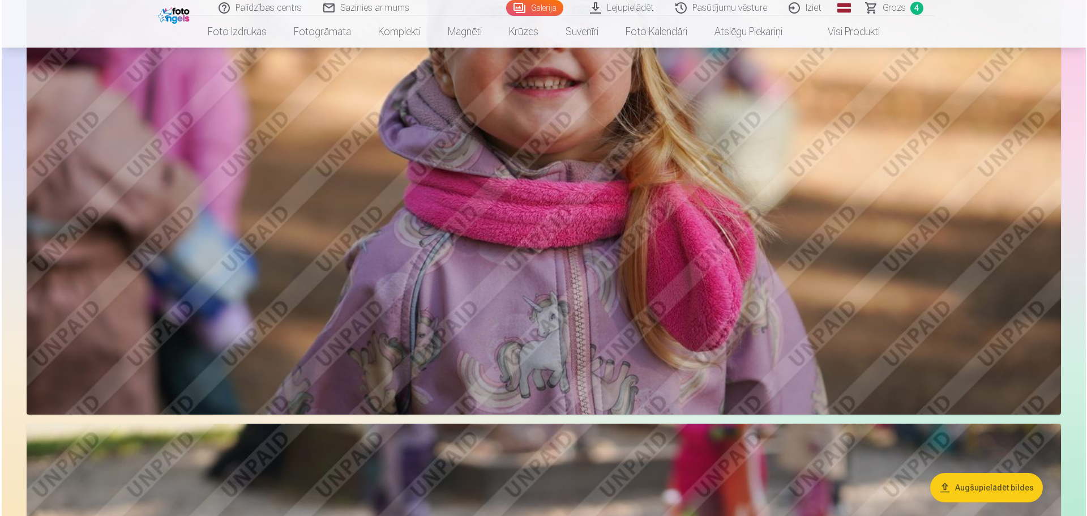
scroll to position [11004, 0]
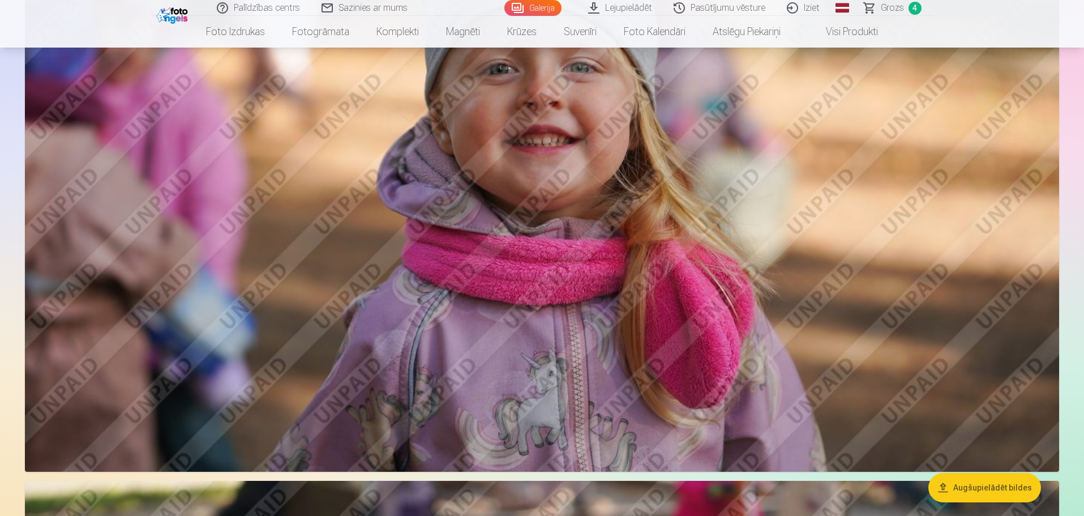
click at [675, 305] on img at bounding box center [542, 126] width 1034 height 689
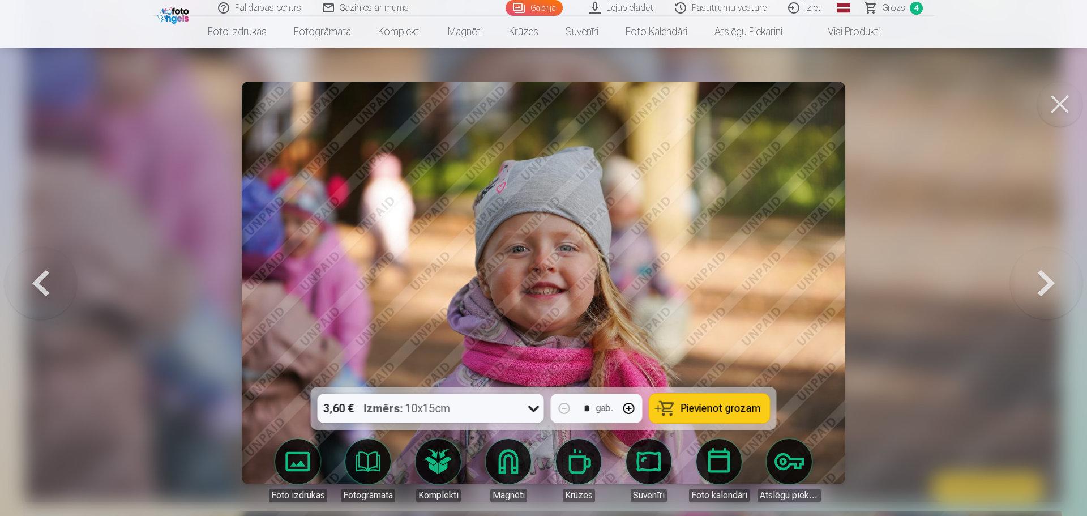
click at [289, 473] on link "Foto izdrukas" at bounding box center [297, 470] width 63 height 63
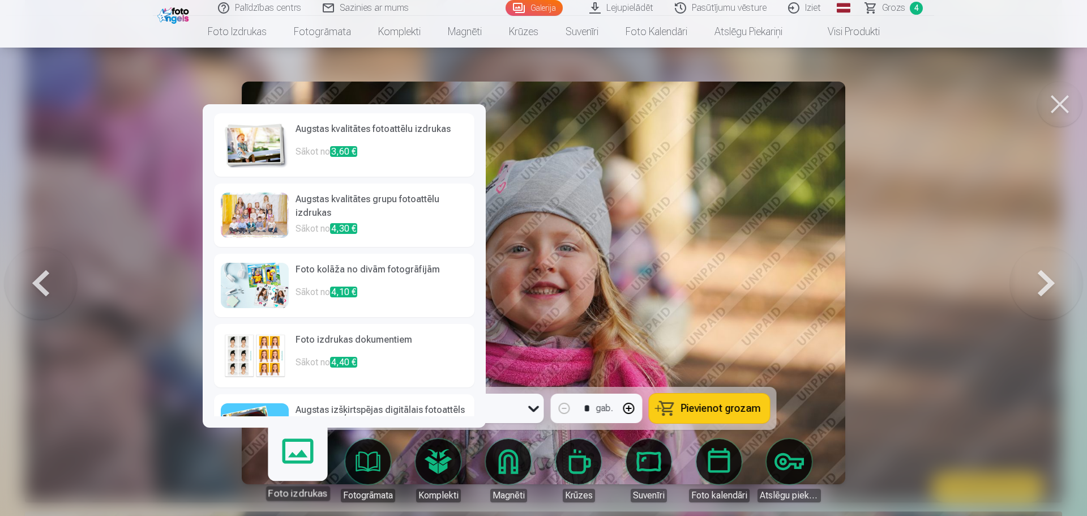
click at [371, 159] on p "Sākot no 3,60 €" at bounding box center [381, 156] width 172 height 23
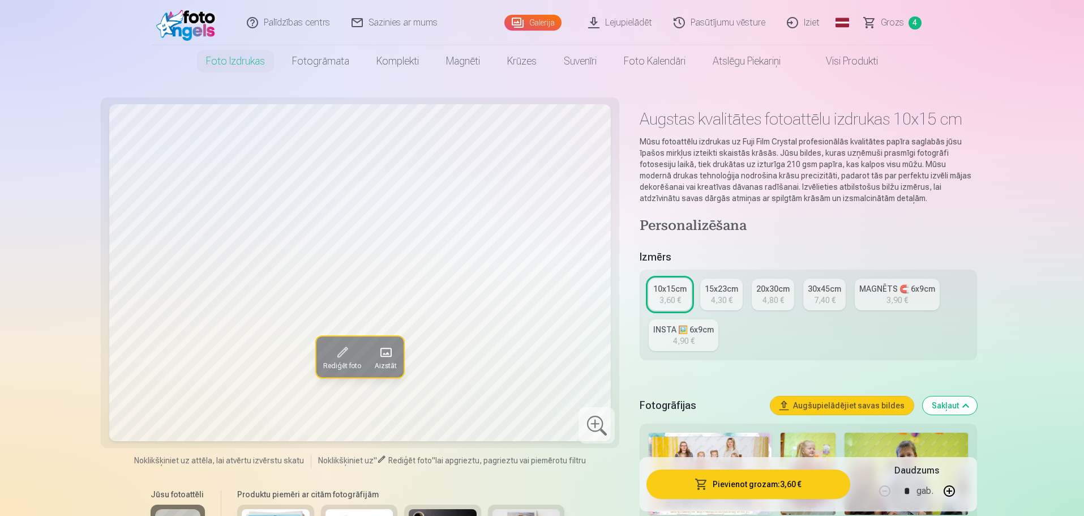
click at [763, 487] on button "Pievienot grozam : 3,60 €" at bounding box center [747, 483] width 203 height 29
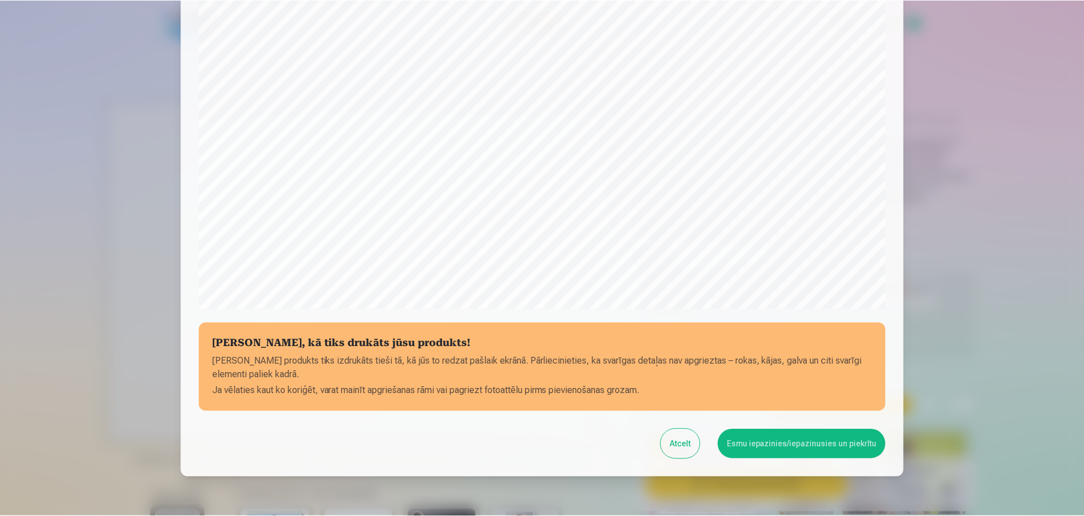
scroll to position [243, 0]
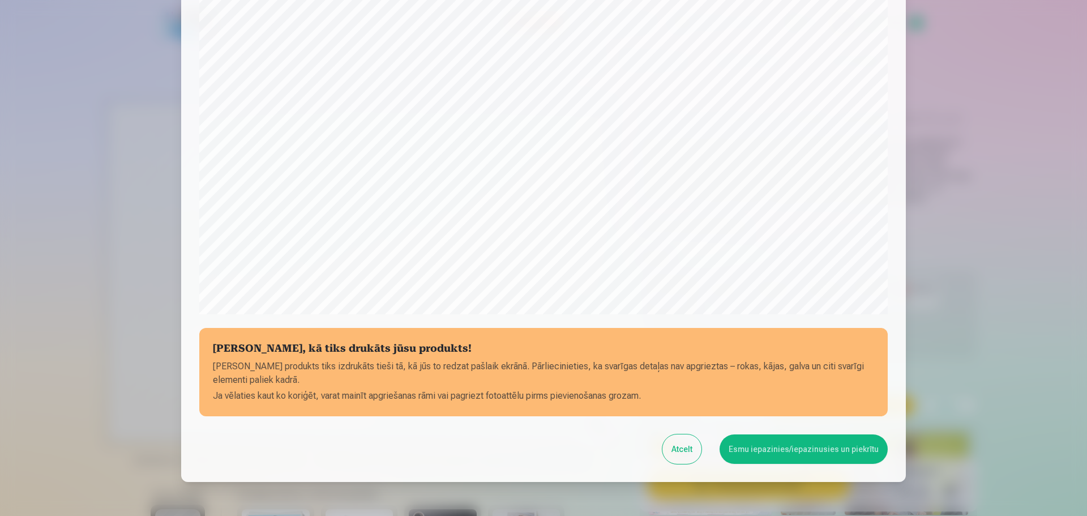
click at [822, 443] on button "Esmu iepazinies/iepazinusies un piekrītu" at bounding box center [803, 448] width 168 height 29
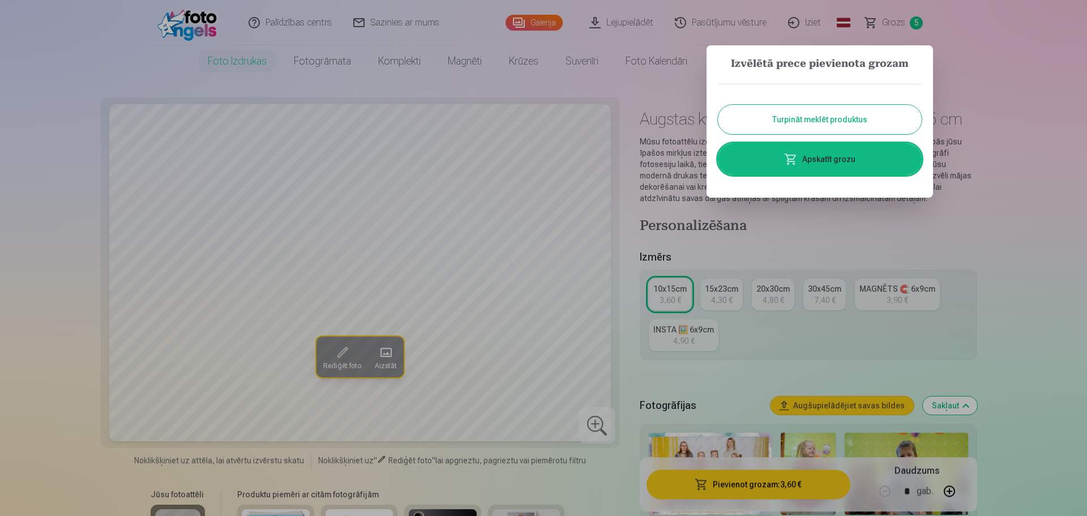
click at [851, 161] on link "Apskatīt grozu" at bounding box center [820, 159] width 204 height 32
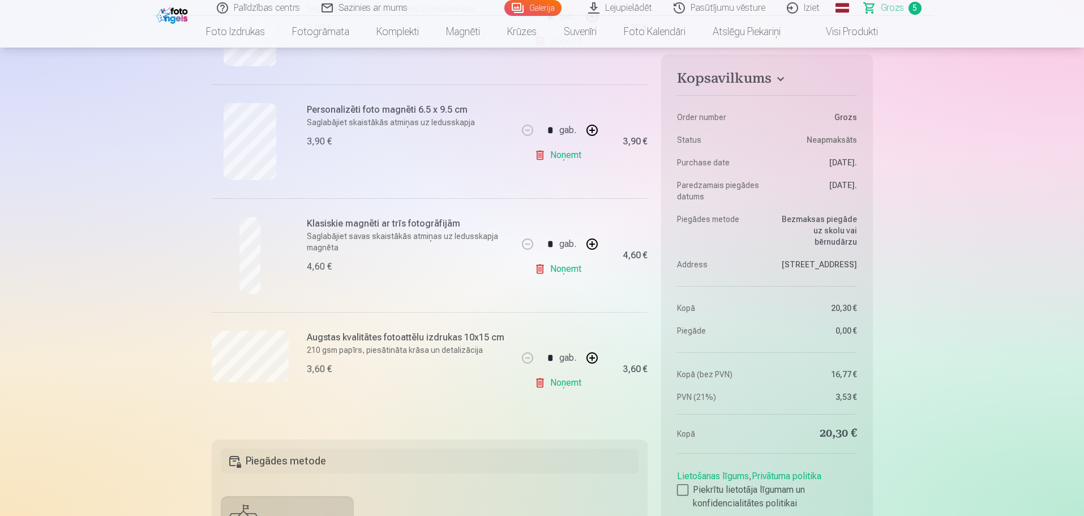
scroll to position [453, 0]
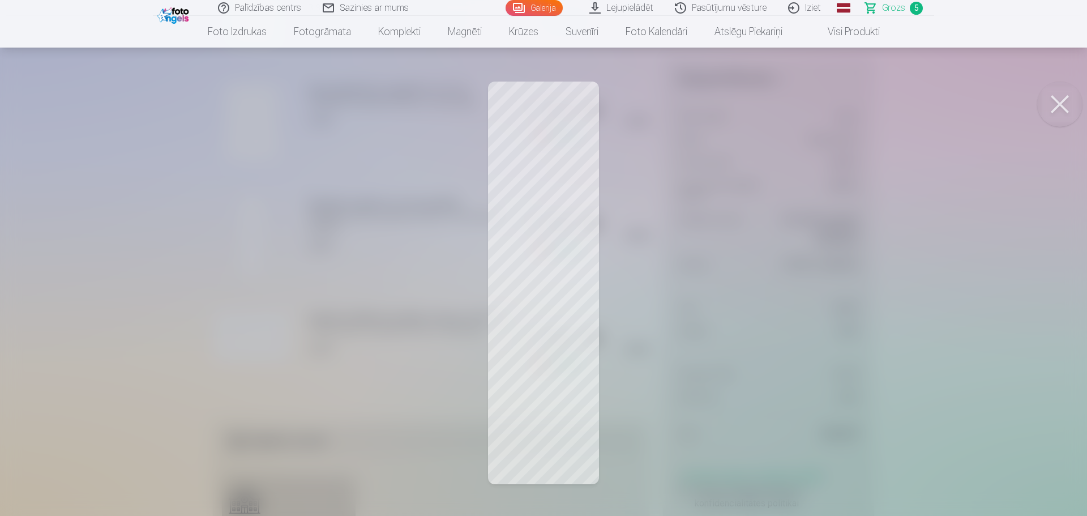
click at [1053, 102] on button at bounding box center [1059, 104] width 45 height 45
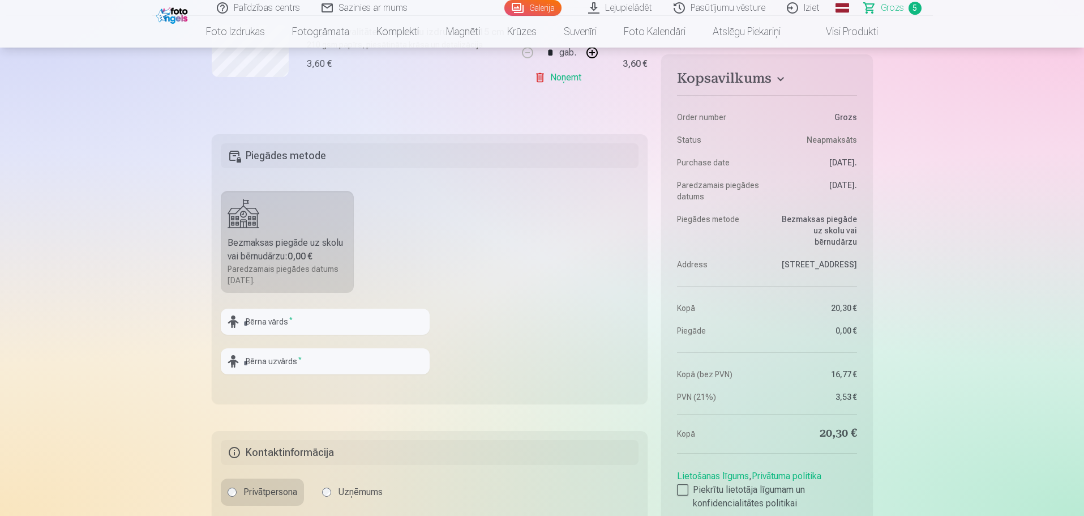
scroll to position [736, 0]
click at [256, 327] on input "text" at bounding box center [325, 324] width 209 height 26
type input "****"
click at [263, 371] on input "text" at bounding box center [325, 363] width 209 height 26
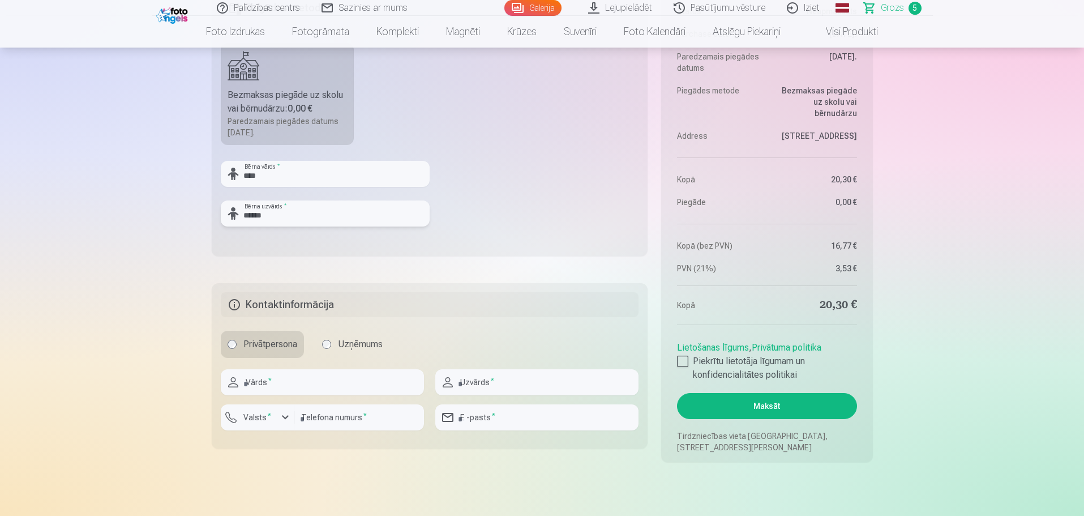
scroll to position [906, 0]
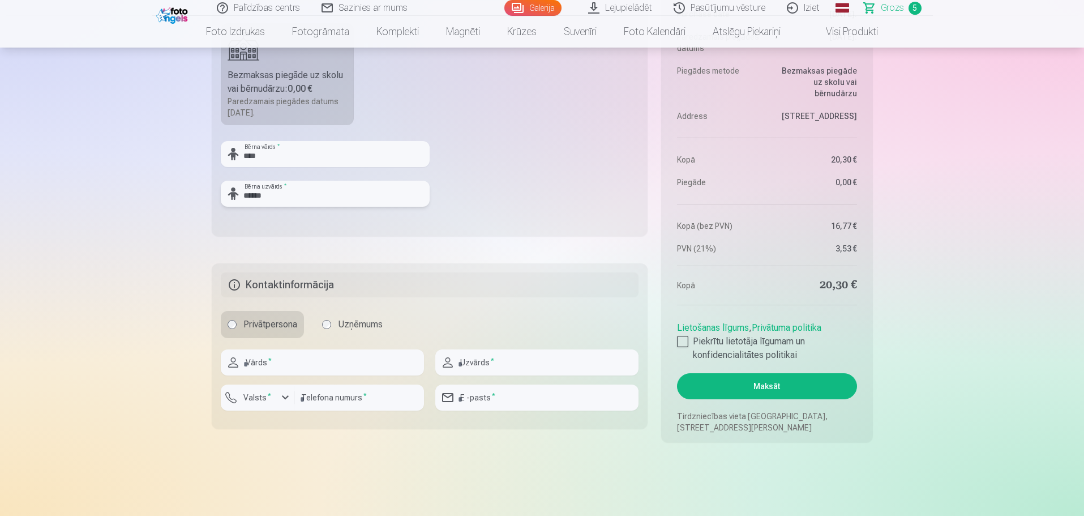
type input "******"
click at [276, 362] on input "text" at bounding box center [322, 362] width 203 height 26
type input "****"
click at [503, 369] on input "text" at bounding box center [536, 362] width 203 height 26
type input "******"
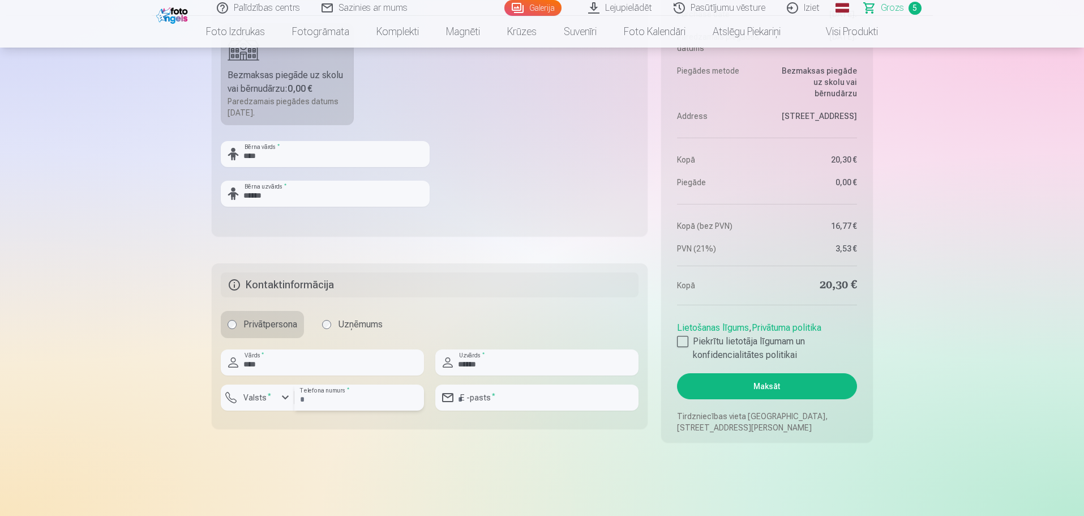
click at [372, 396] on input "number" at bounding box center [359, 397] width 130 height 26
type input "********"
click at [484, 402] on input "email" at bounding box center [536, 397] width 203 height 26
type input "**********"
click at [684, 344] on div at bounding box center [682, 341] width 11 height 11
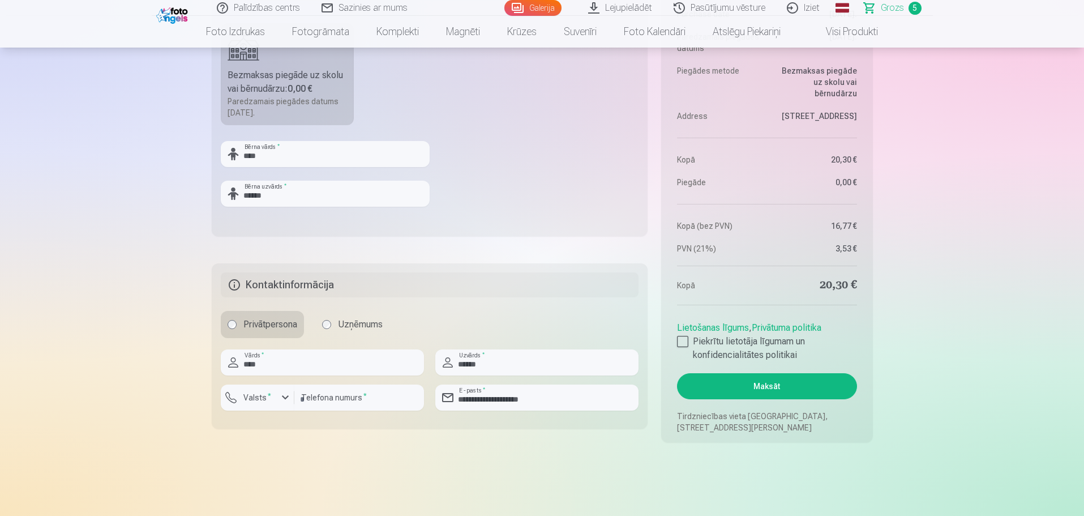
click at [754, 383] on button "Maksāt" at bounding box center [766, 386] width 179 height 26
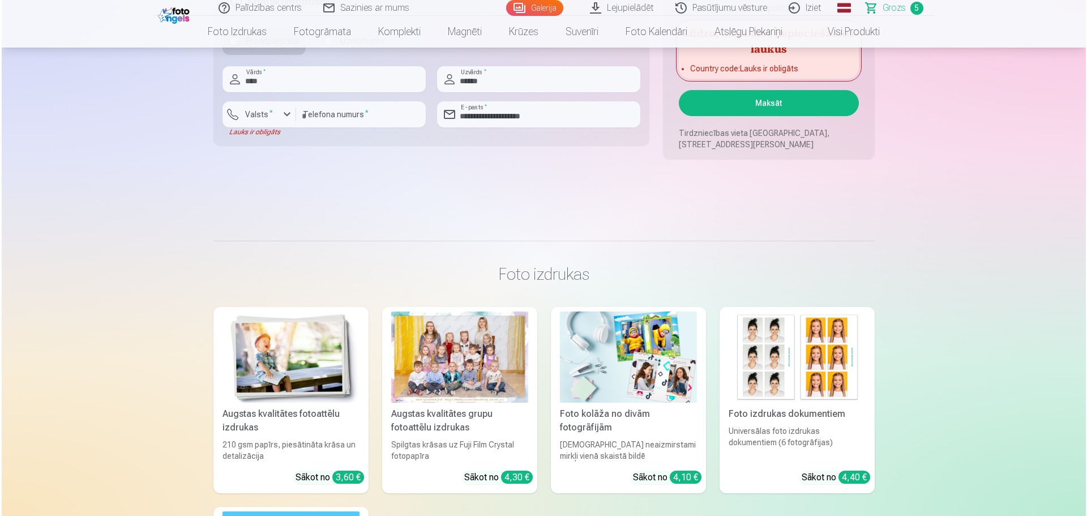
scroll to position [1076, 0]
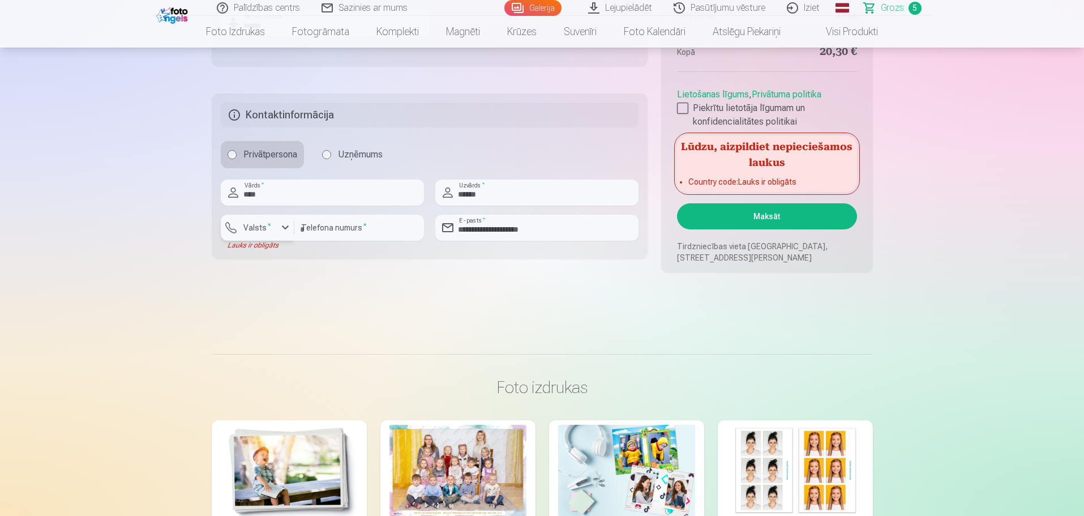
click at [288, 226] on div "button" at bounding box center [286, 228] width 14 height 14
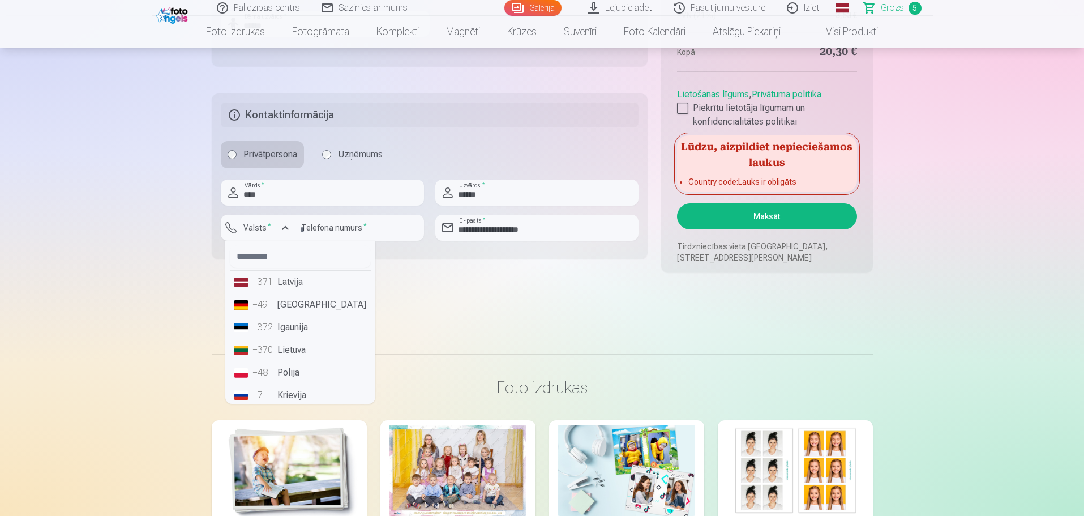
click at [289, 287] on li "+371 Latvija" at bounding box center [300, 282] width 141 height 23
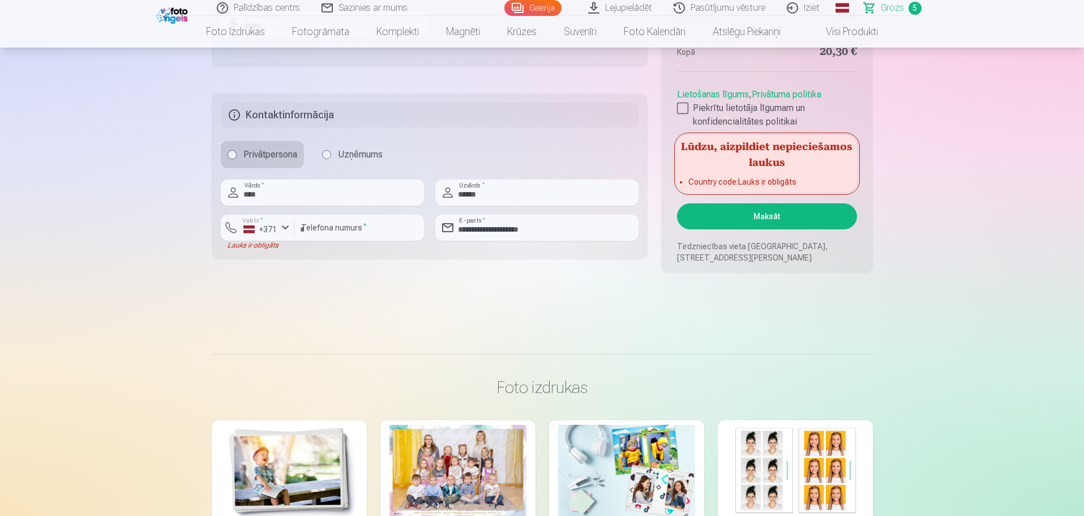
click at [725, 215] on button "Maksāt" at bounding box center [766, 216] width 179 height 26
